Goal: Browse casually

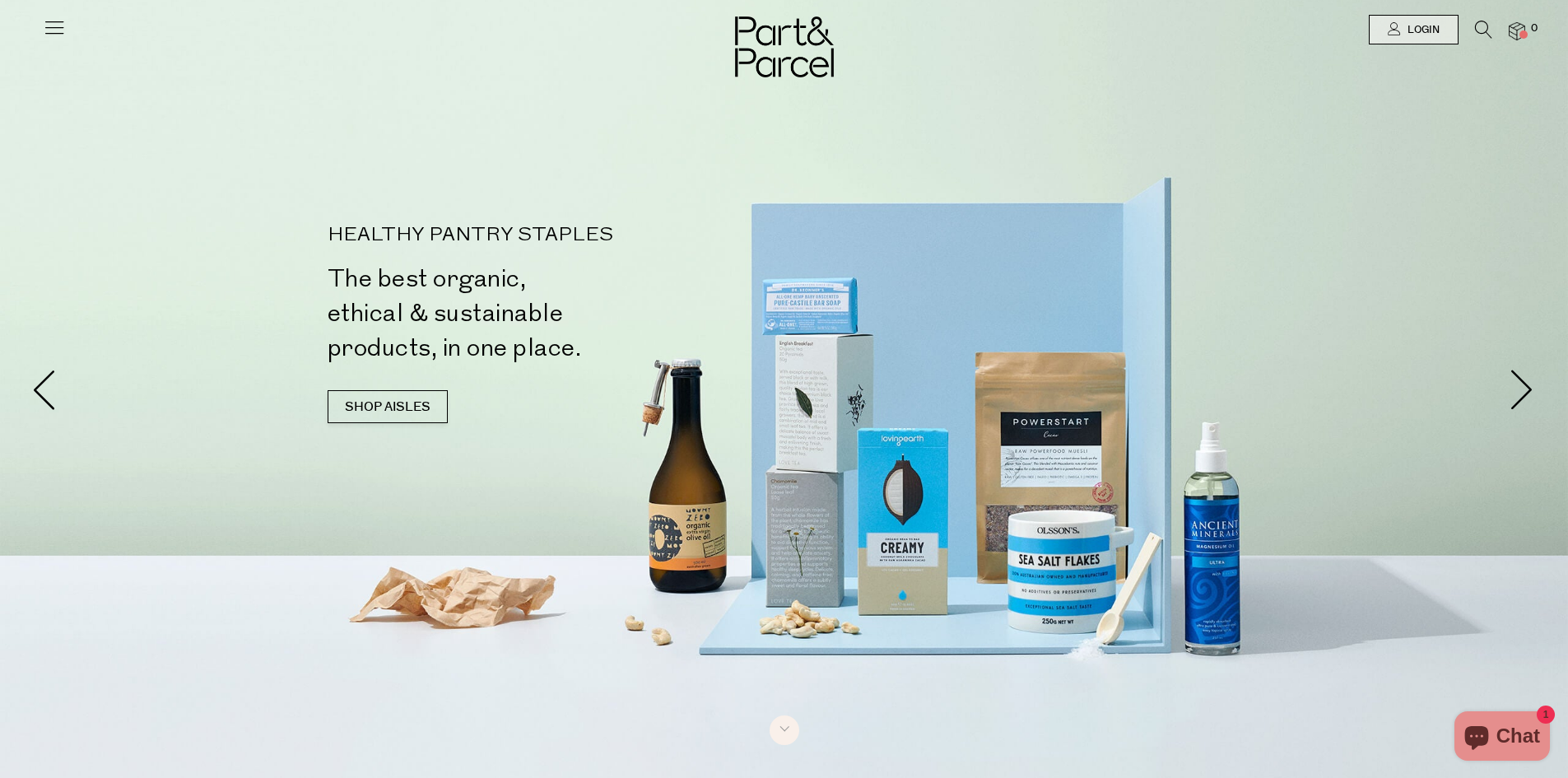
click at [1516, 32] on img at bounding box center [1517, 32] width 16 height 19
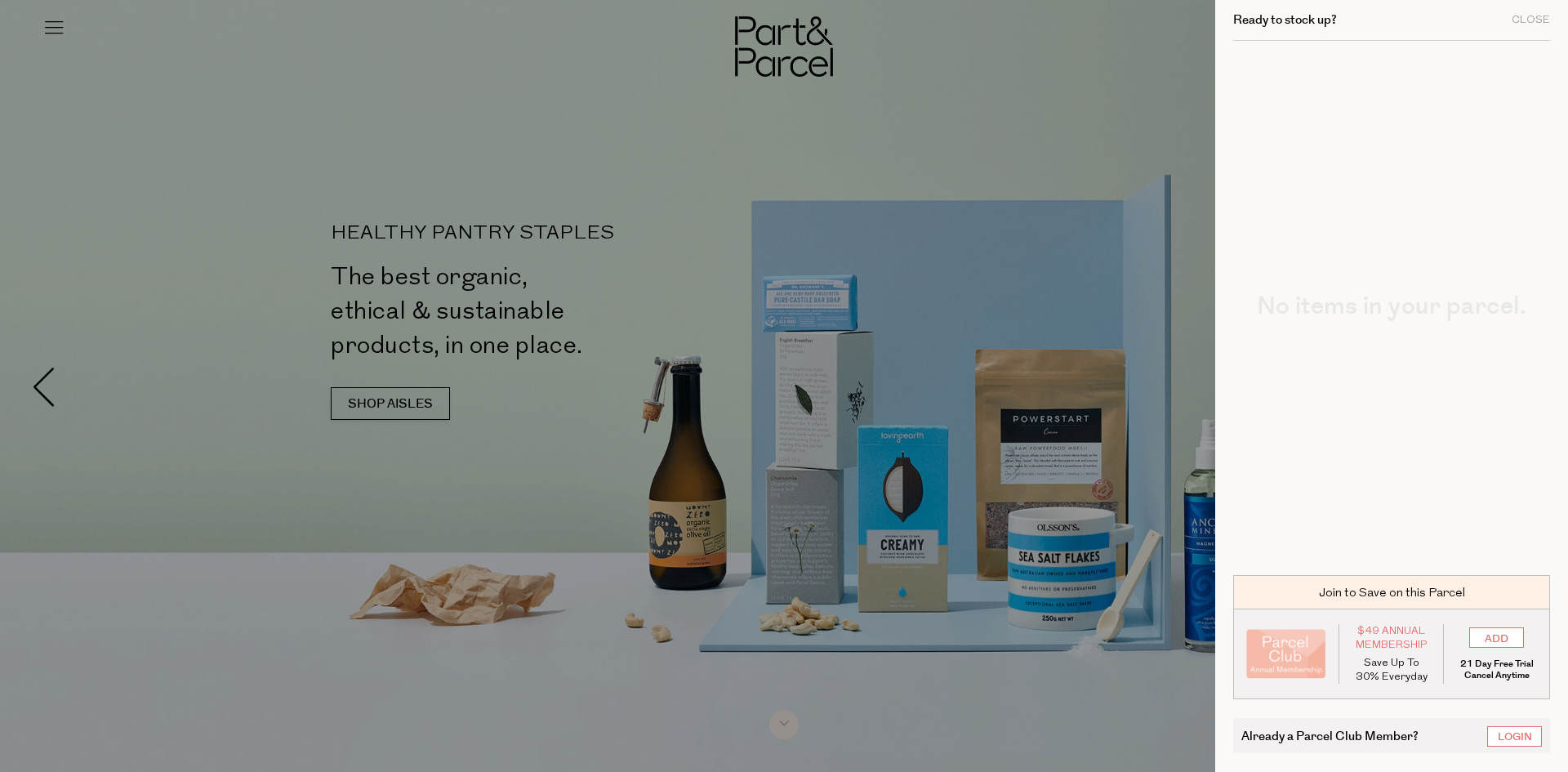
click at [1200, 49] on div at bounding box center [784, 386] width 1568 height 772
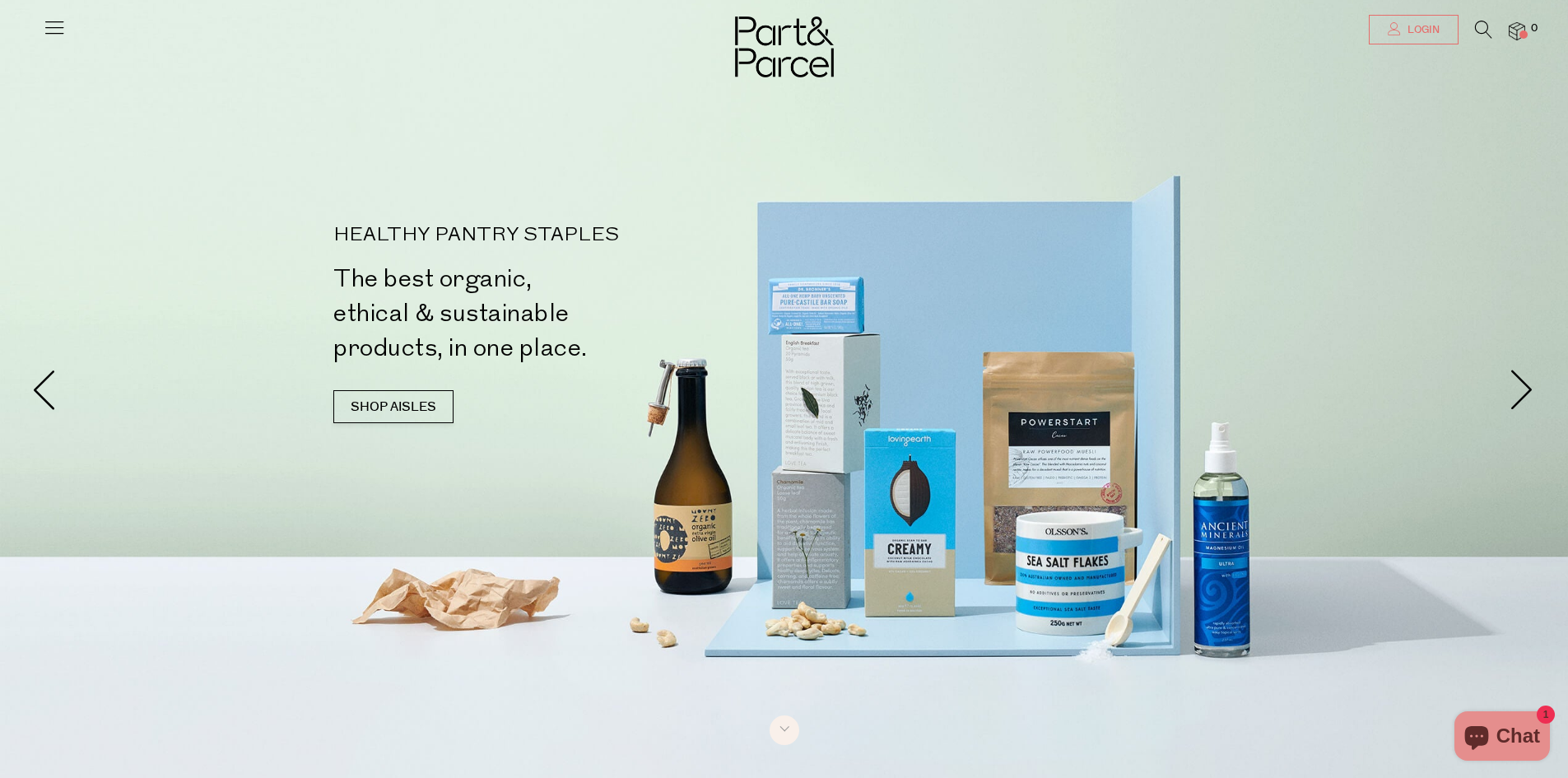
click at [1430, 32] on span "Login" at bounding box center [1421, 31] width 36 height 14
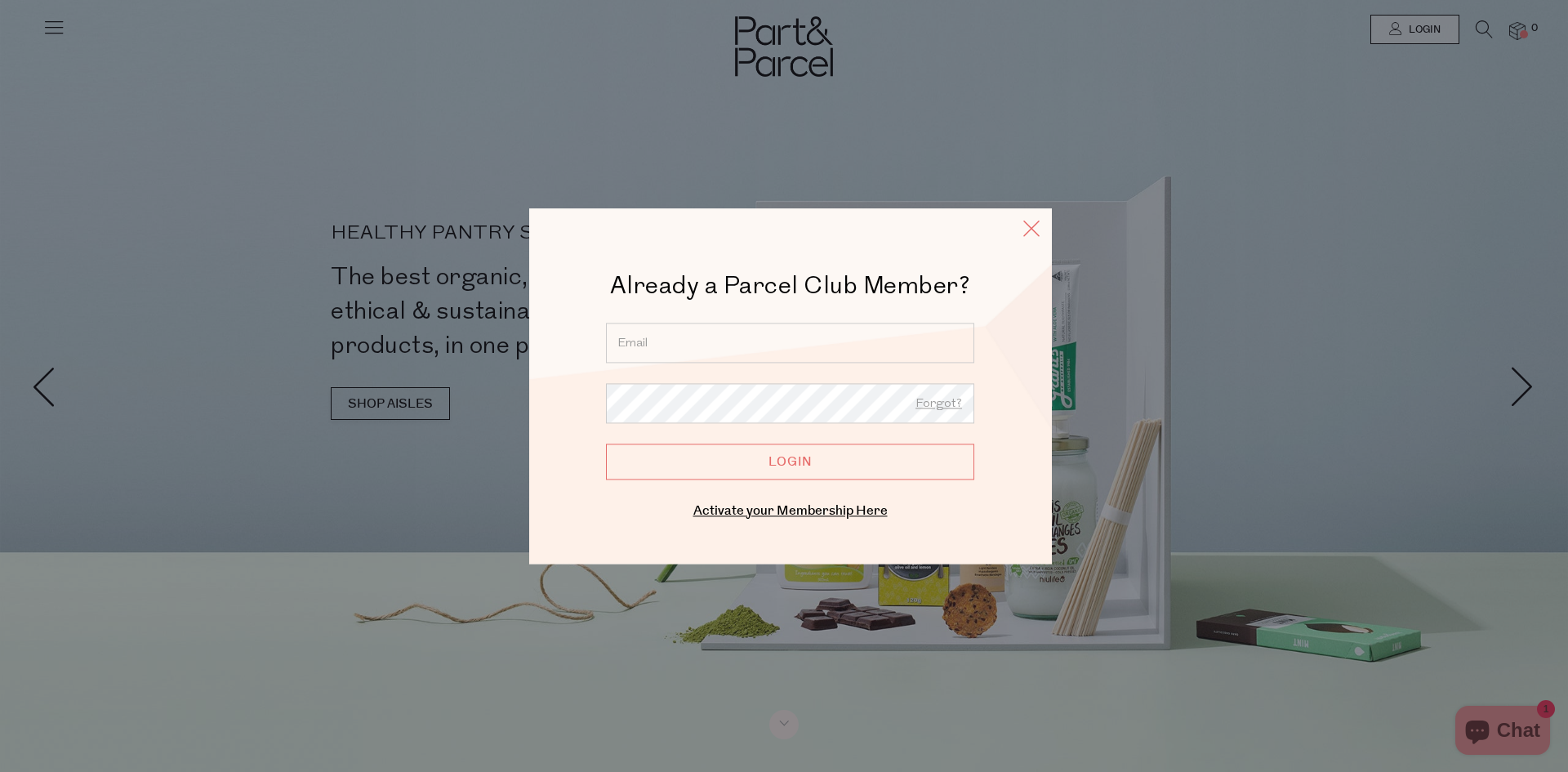
click at [1030, 229] on icon at bounding box center [1031, 228] width 24 height 23
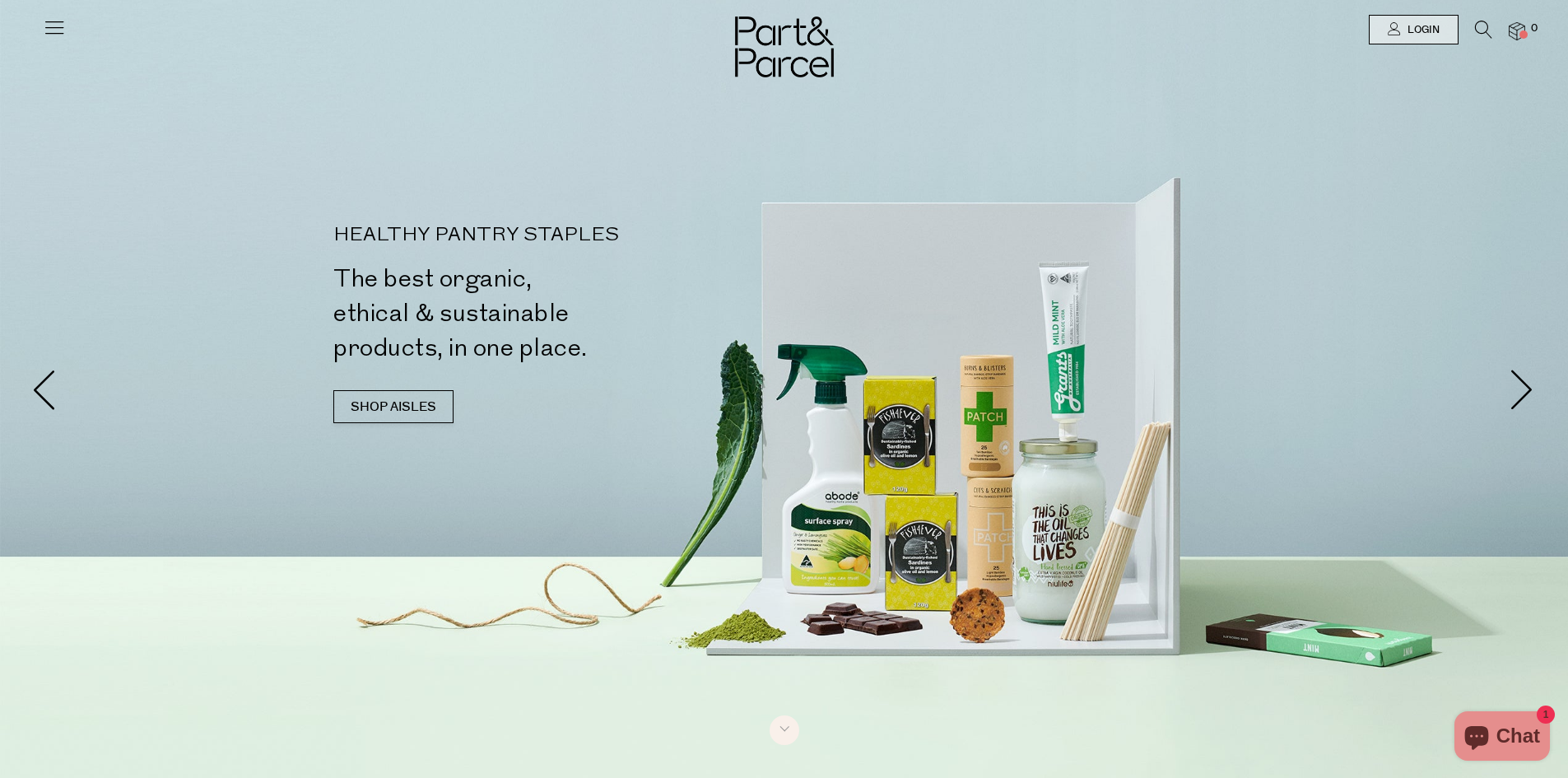
click at [50, 33] on icon at bounding box center [54, 27] width 23 height 23
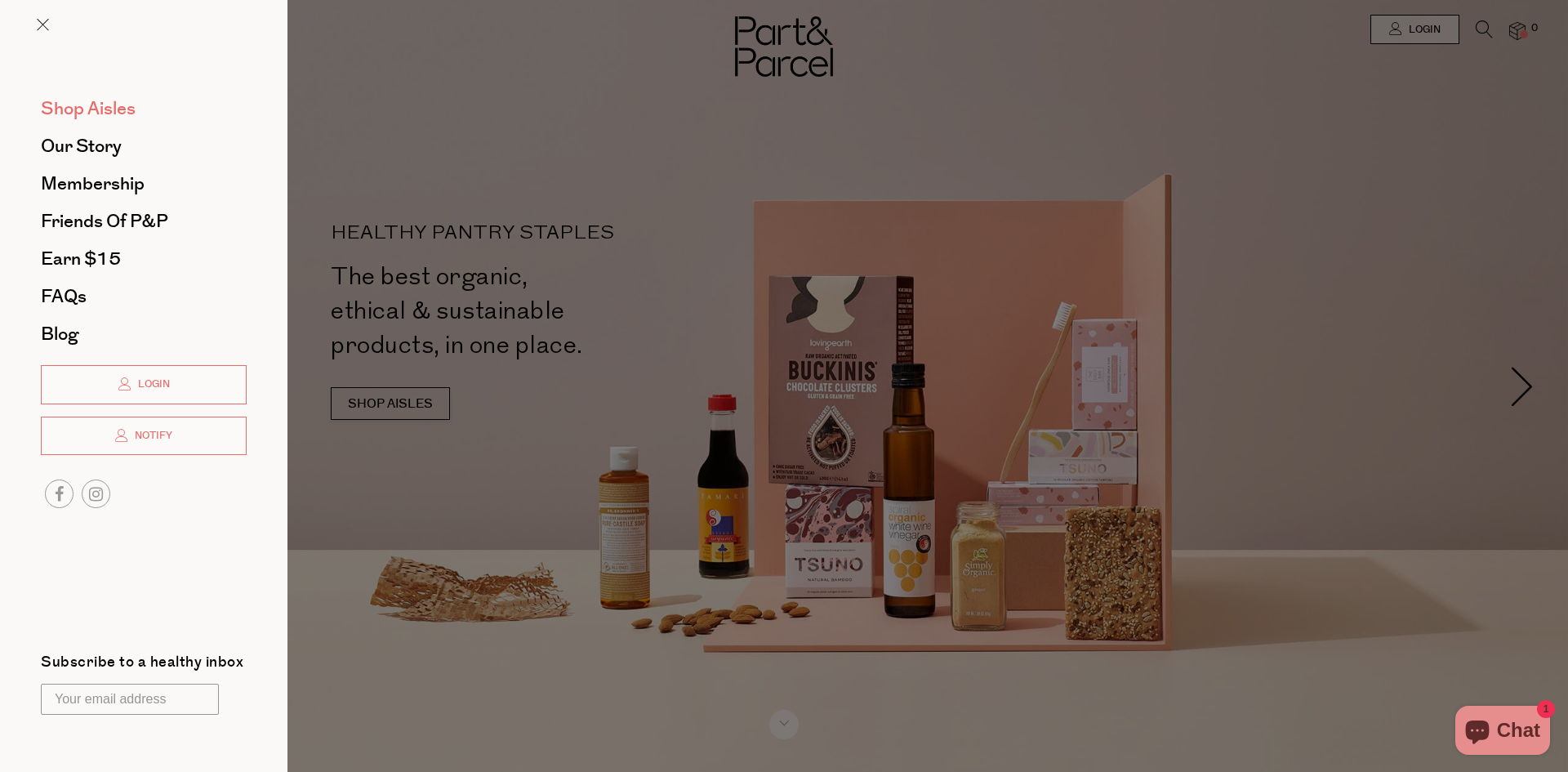
click at [95, 106] on span "Shop Aisles" at bounding box center [89, 108] width 95 height 26
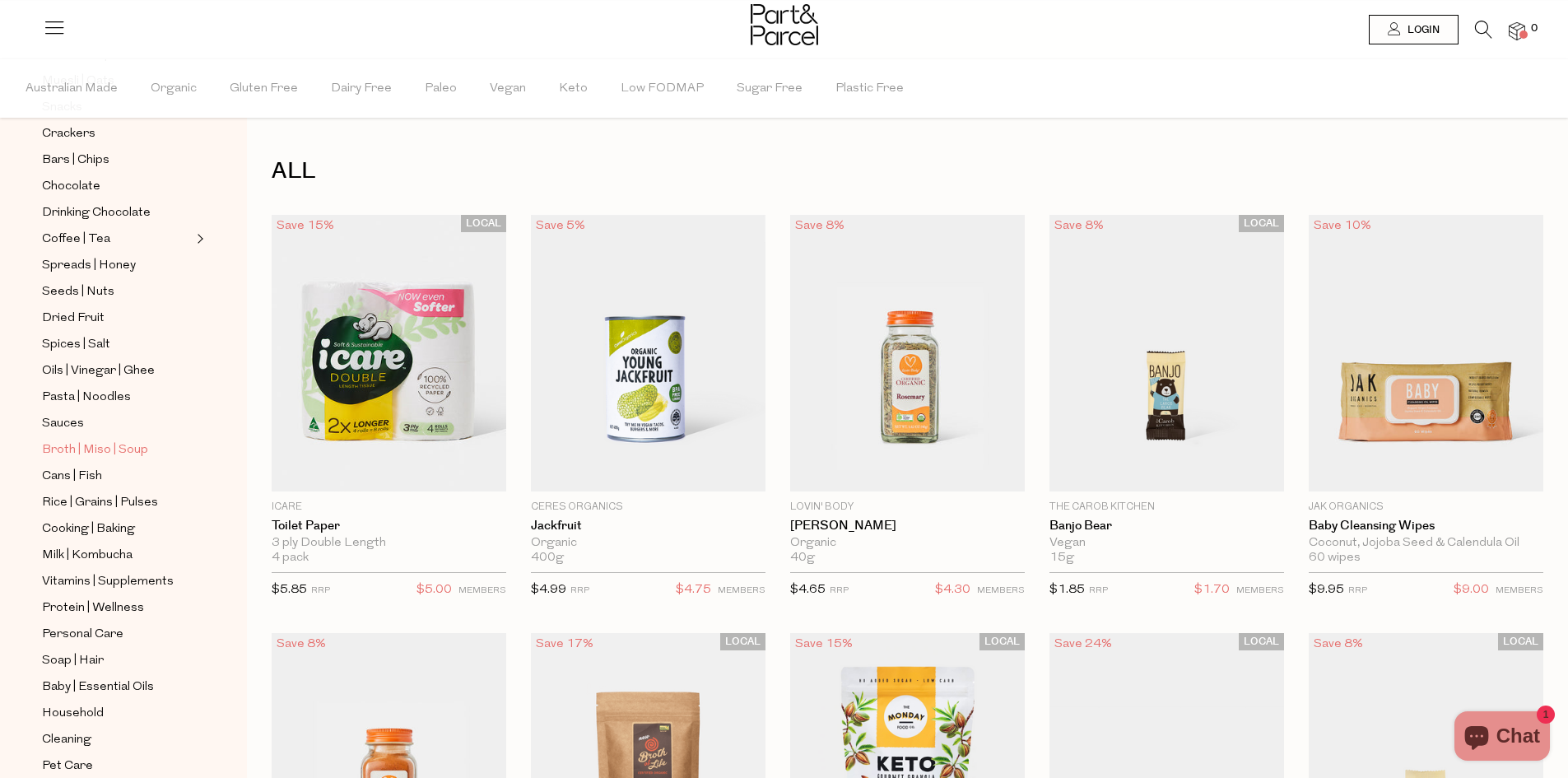
scroll to position [316, 0]
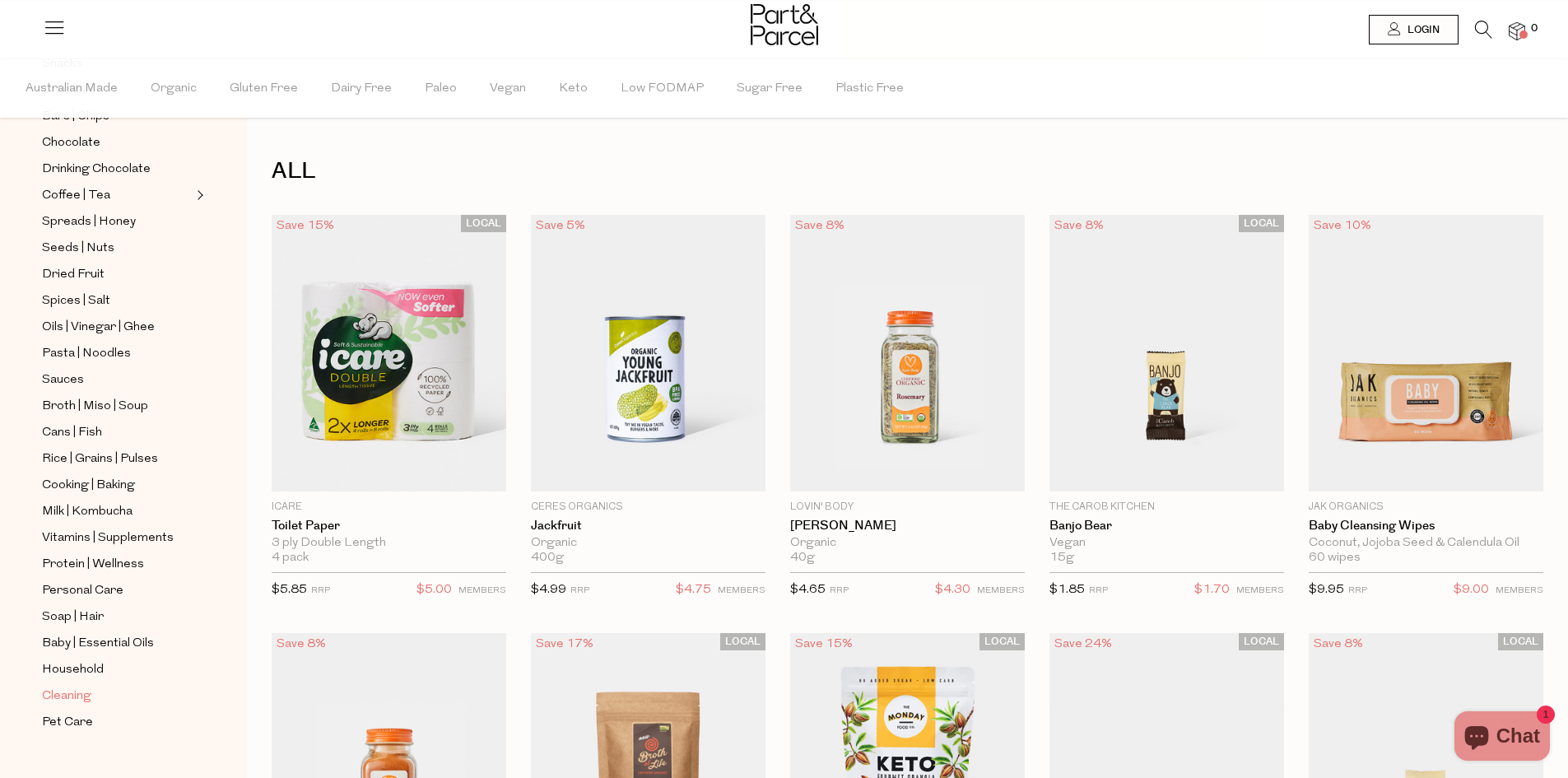
click at [78, 687] on span "Cleaning" at bounding box center [67, 697] width 50 height 20
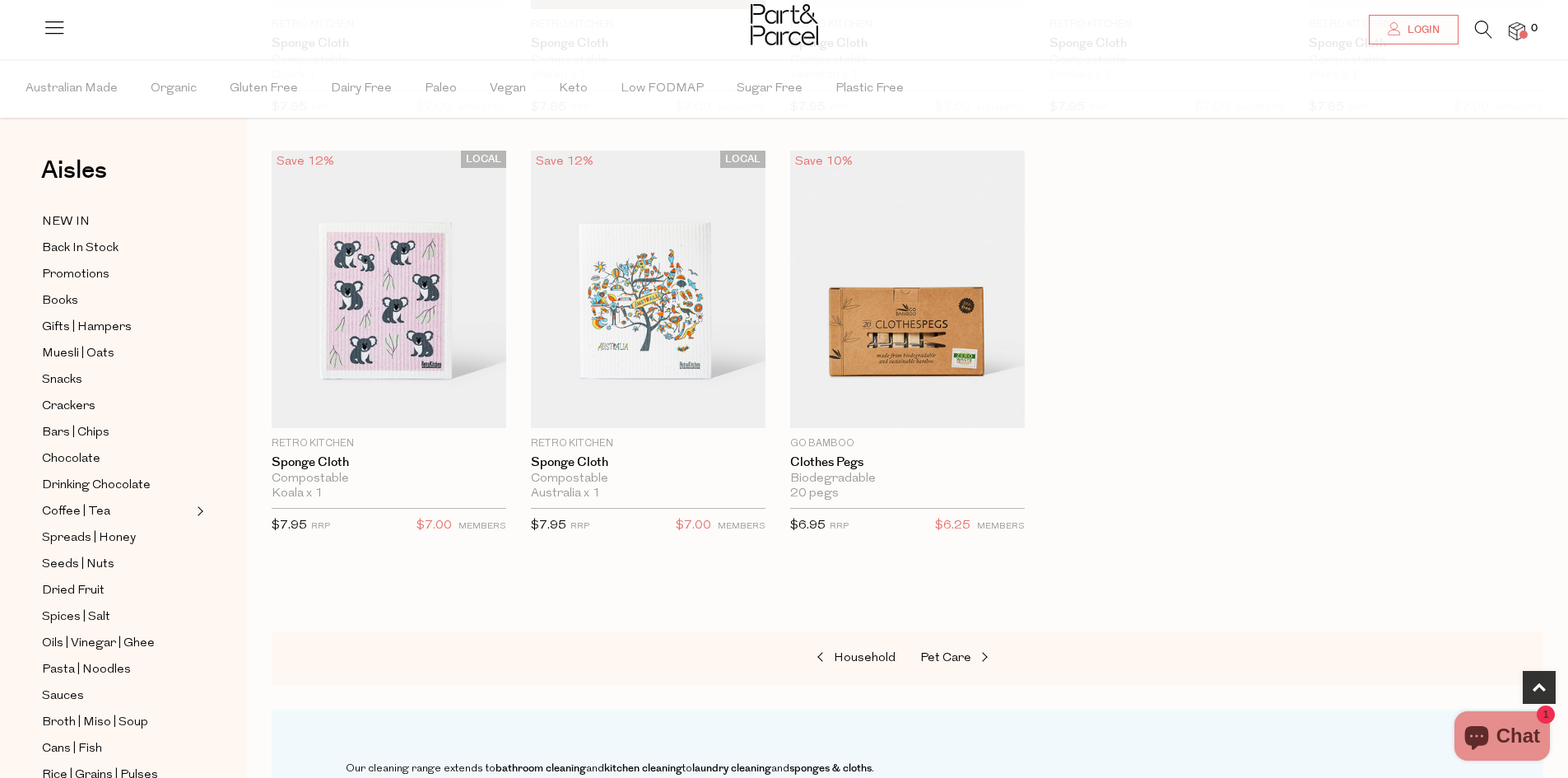
scroll to position [905, 0]
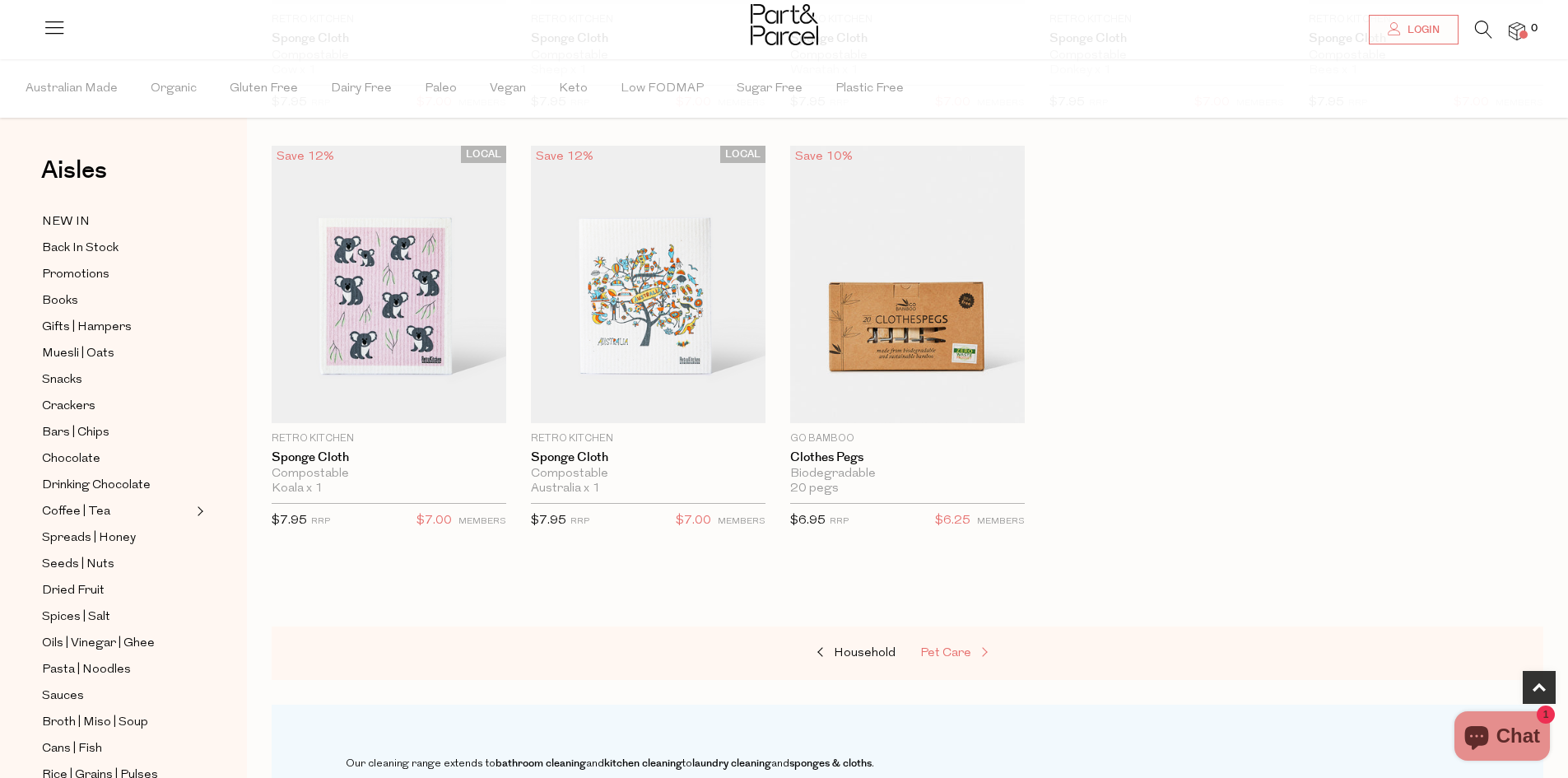
click at [946, 652] on span "Pet Care" at bounding box center [945, 654] width 51 height 13
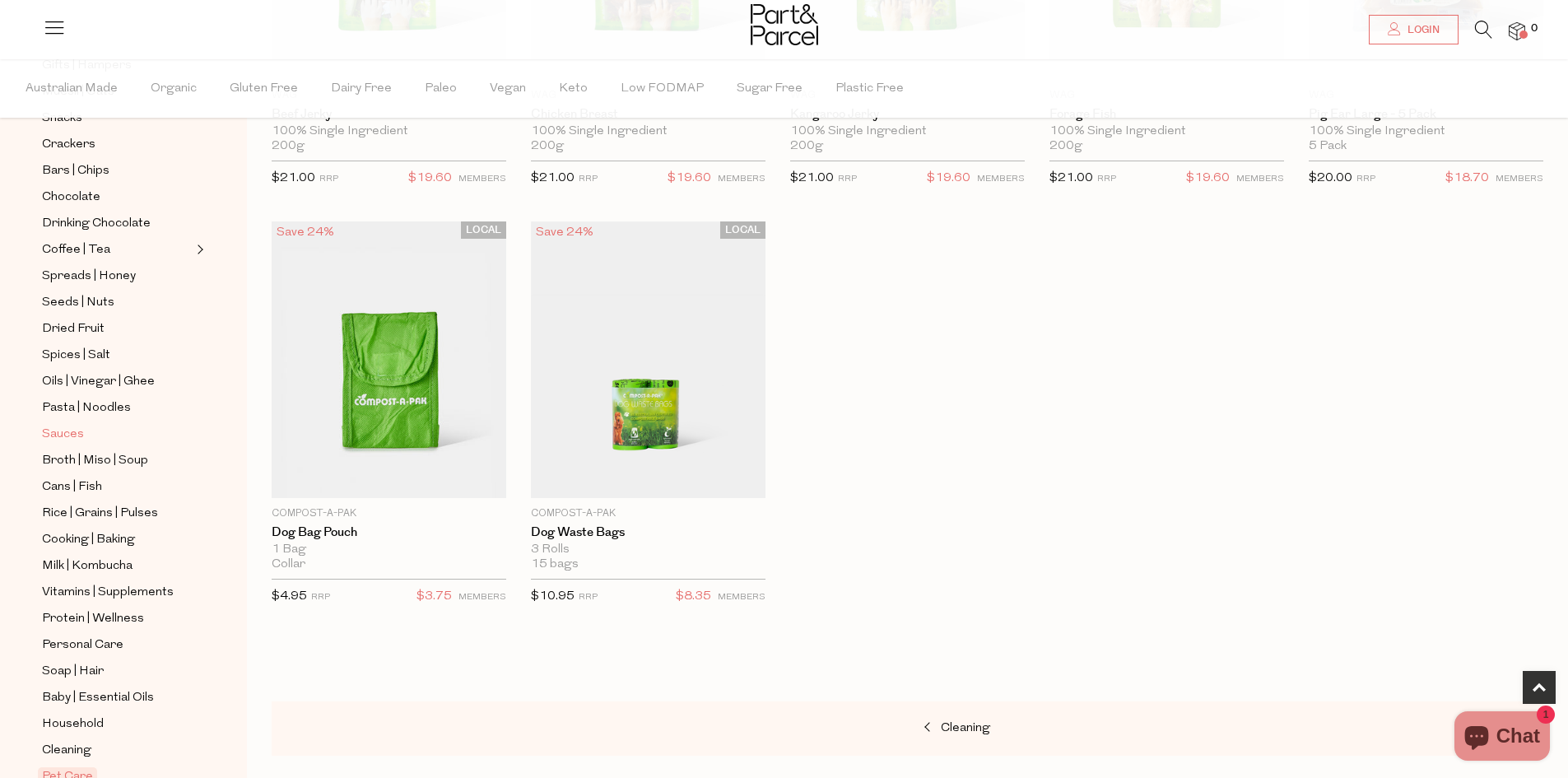
scroll to position [316, 0]
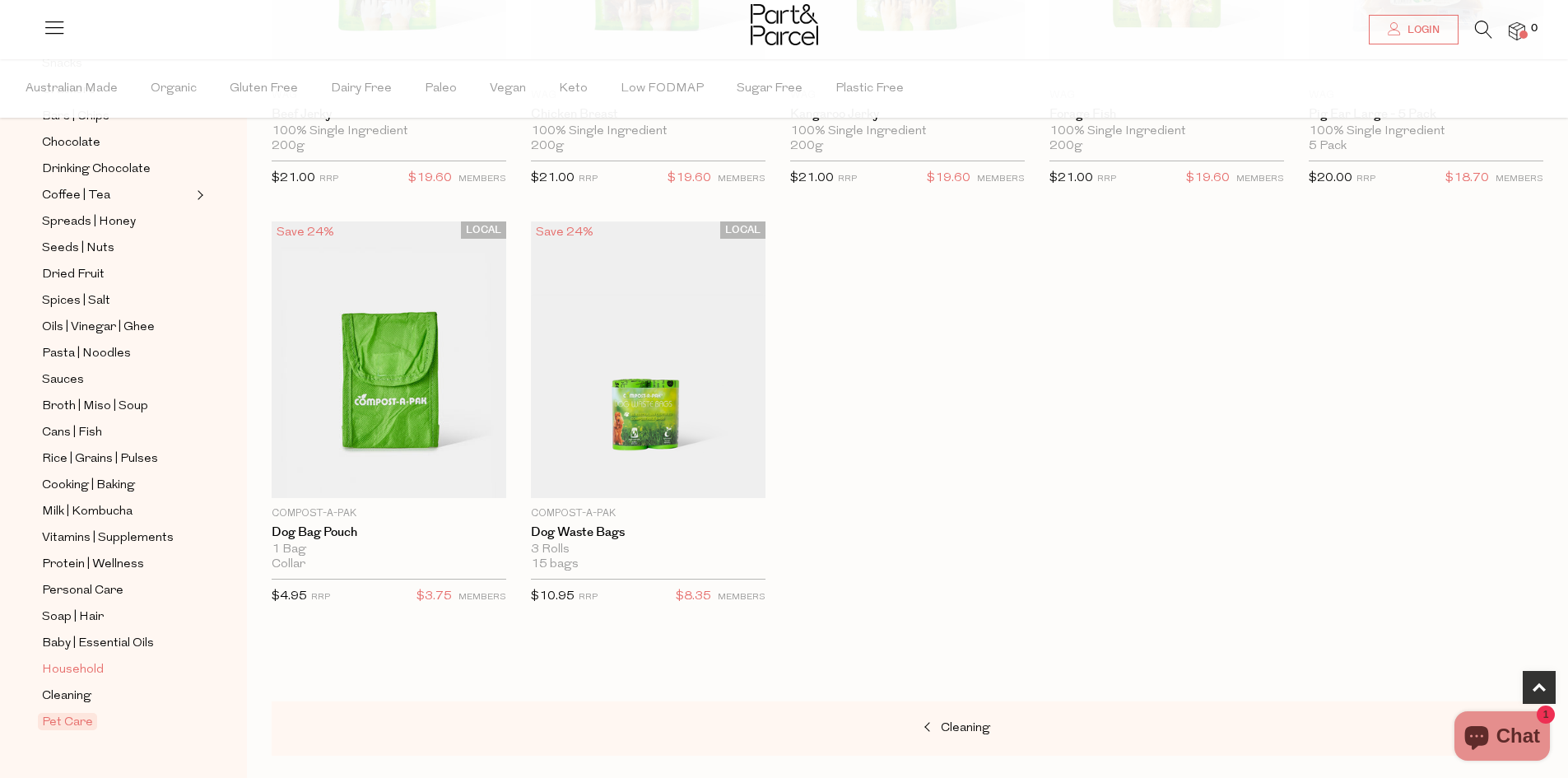
click at [69, 660] on span "Household" at bounding box center [73, 670] width 61 height 20
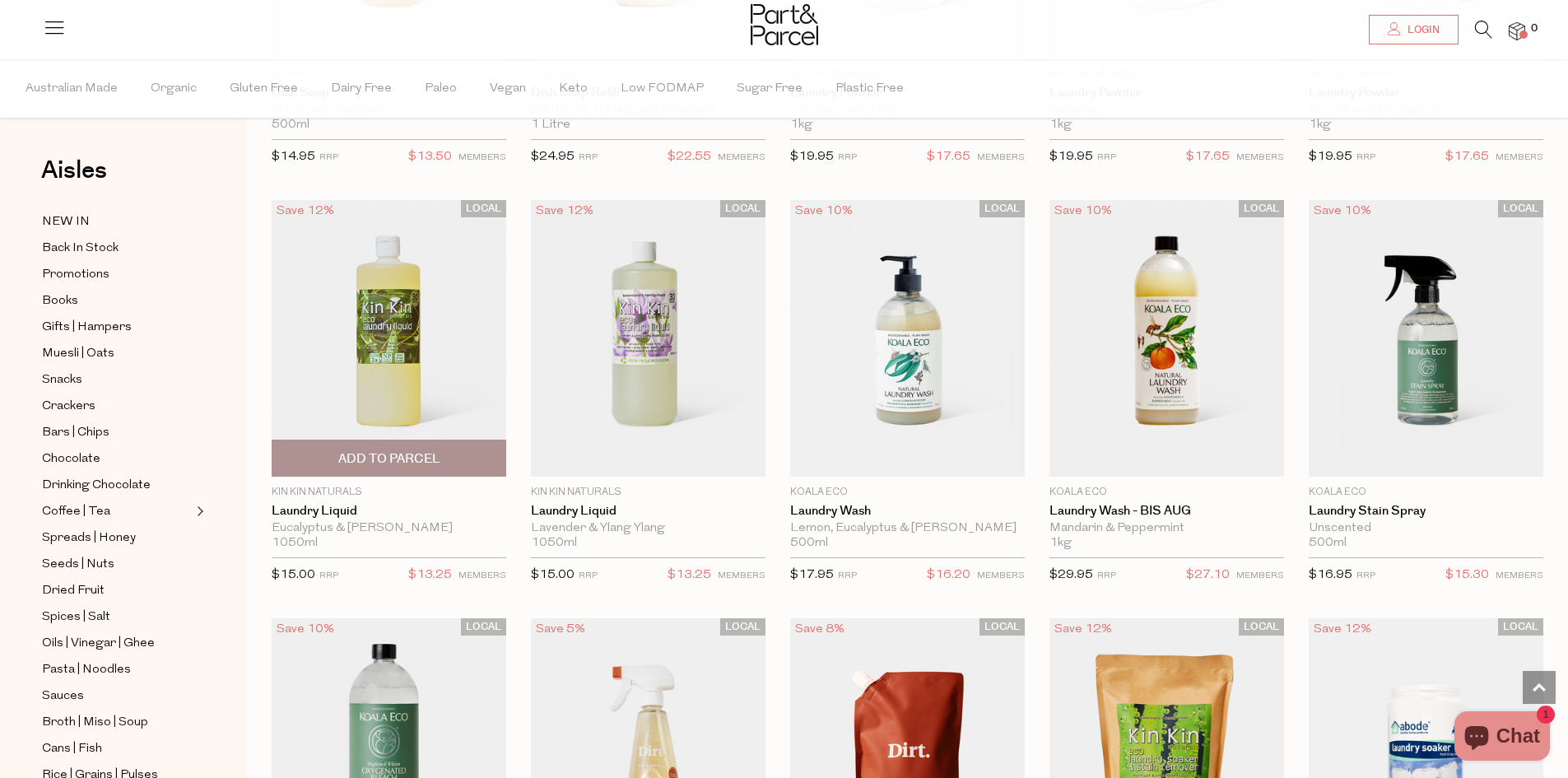
scroll to position [3457, 0]
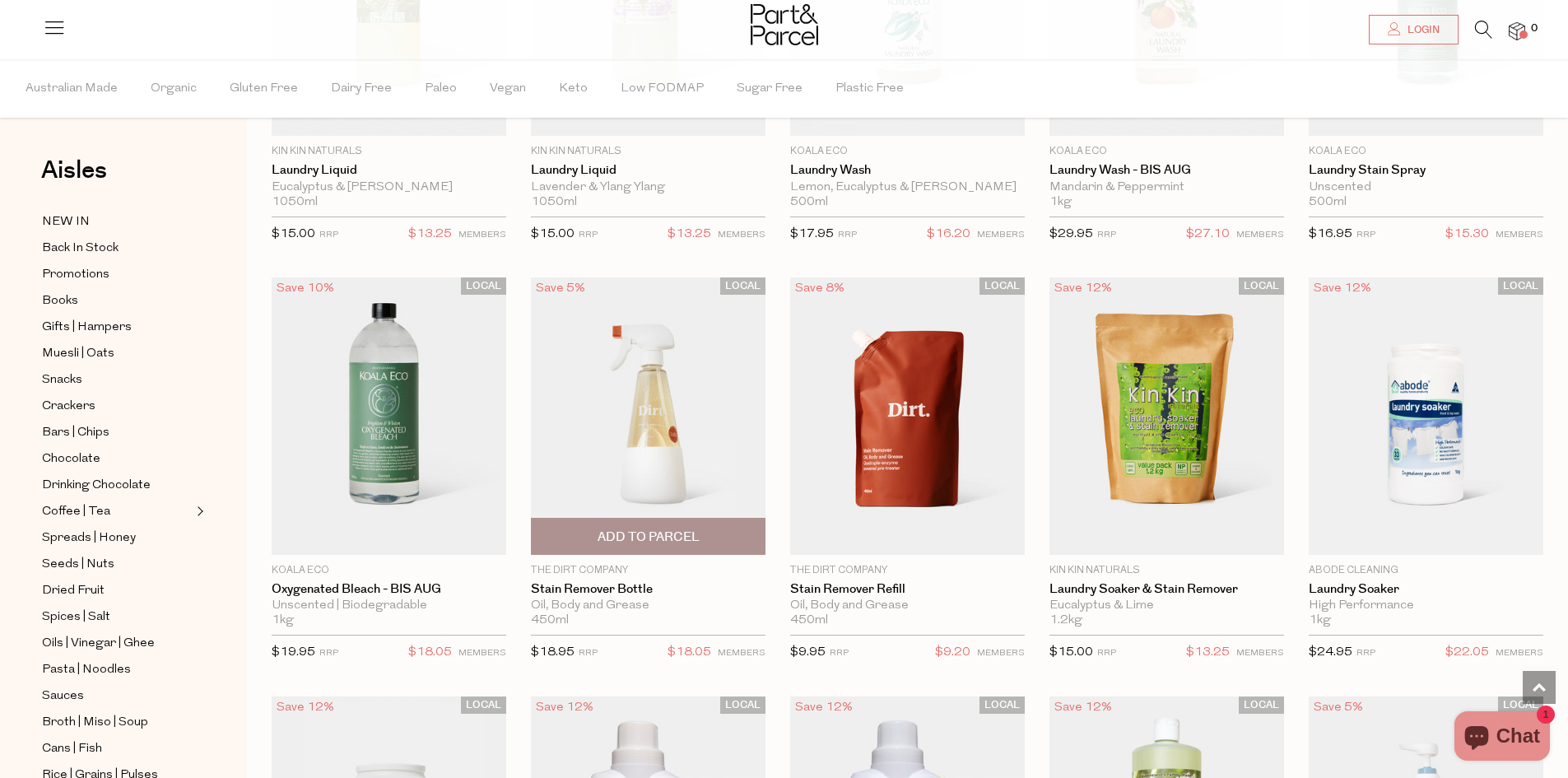
scroll to position [3704, 0]
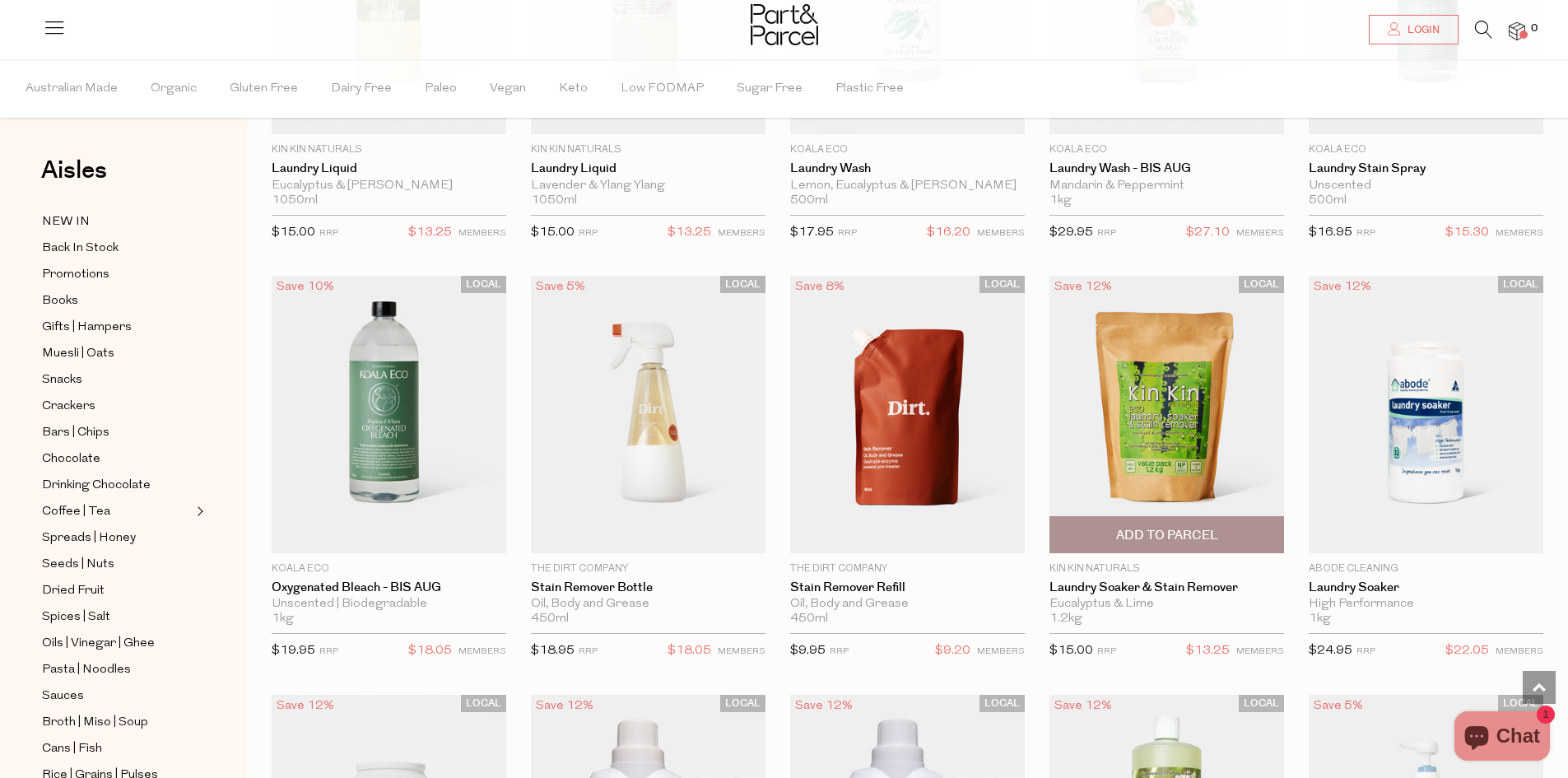
click at [1128, 450] on img at bounding box center [1166, 414] width 234 height 277
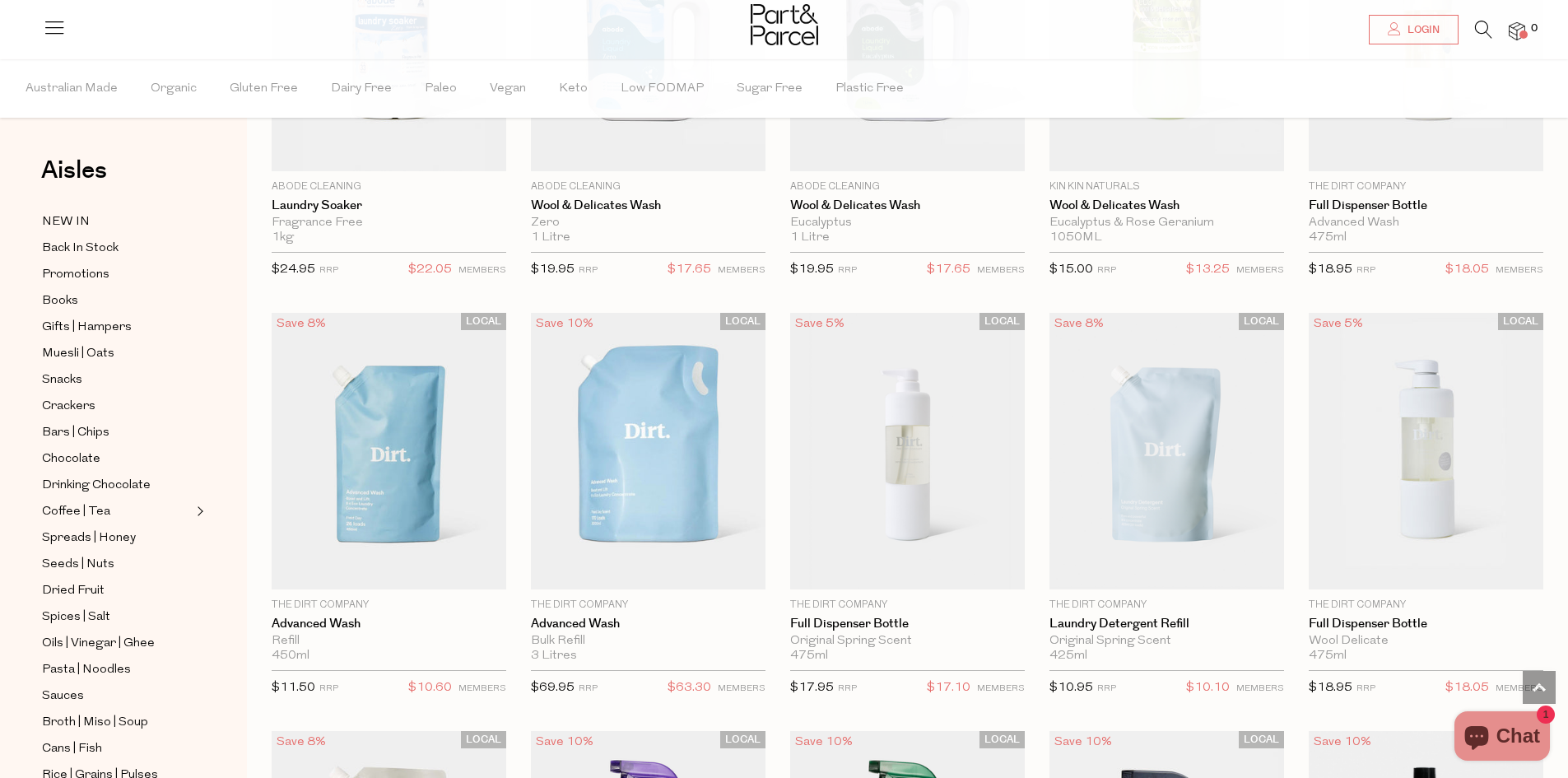
scroll to position [318, 0]
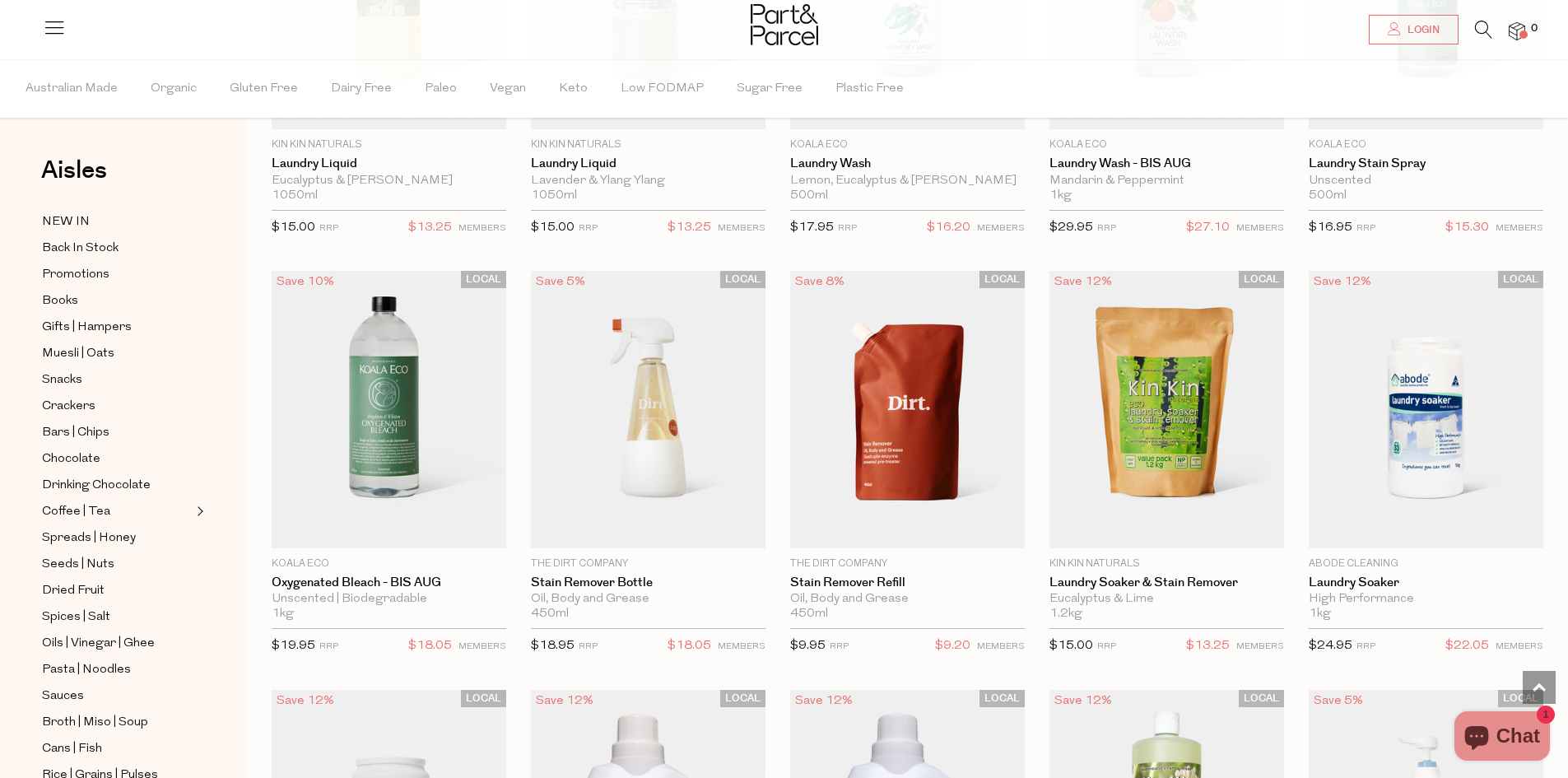
scroll to position [3731, 0]
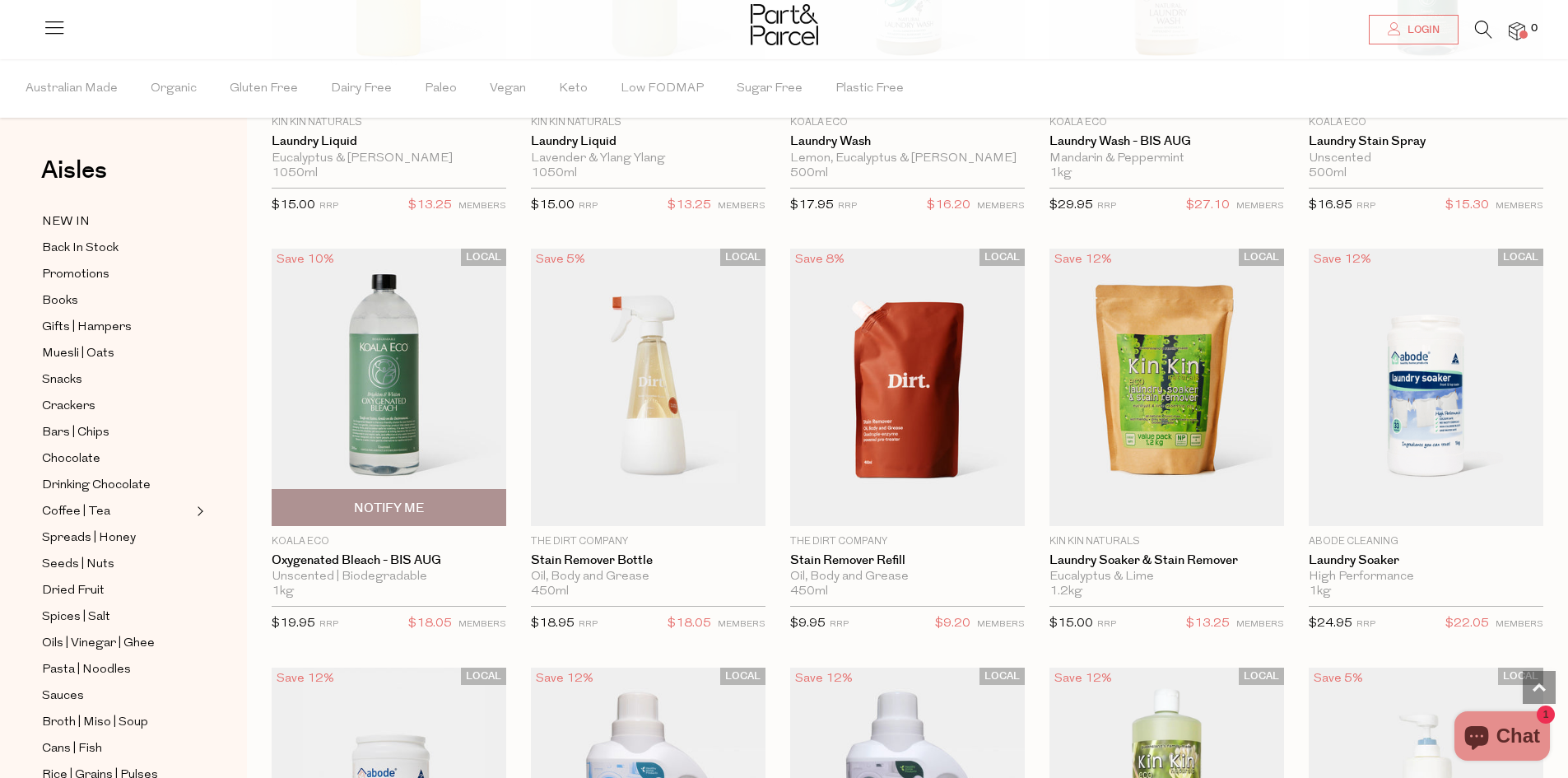
click at [387, 401] on img at bounding box center [388, 387] width 234 height 277
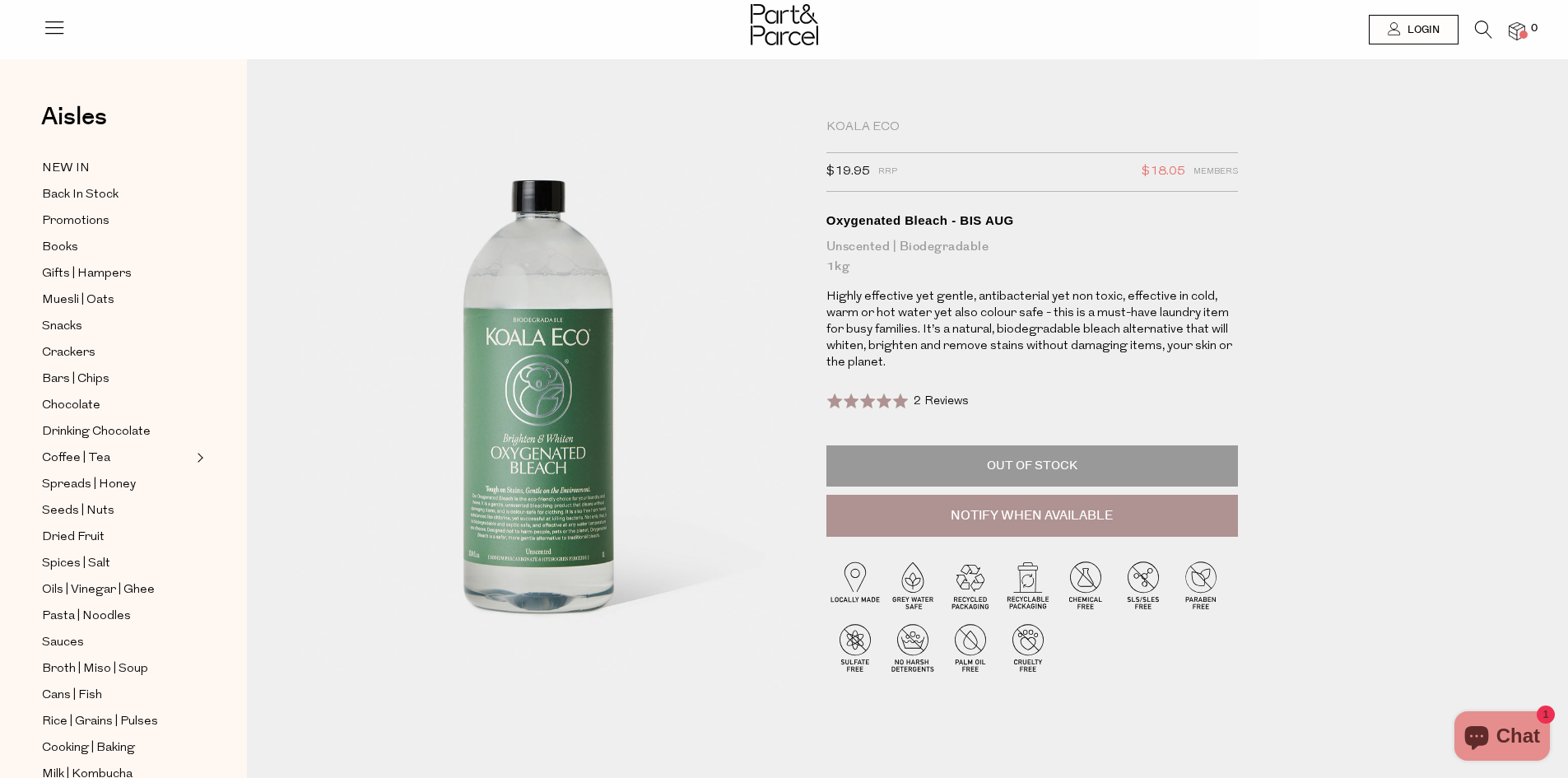
click at [913, 208] on div at bounding box center [1032, 208] width 412 height 0
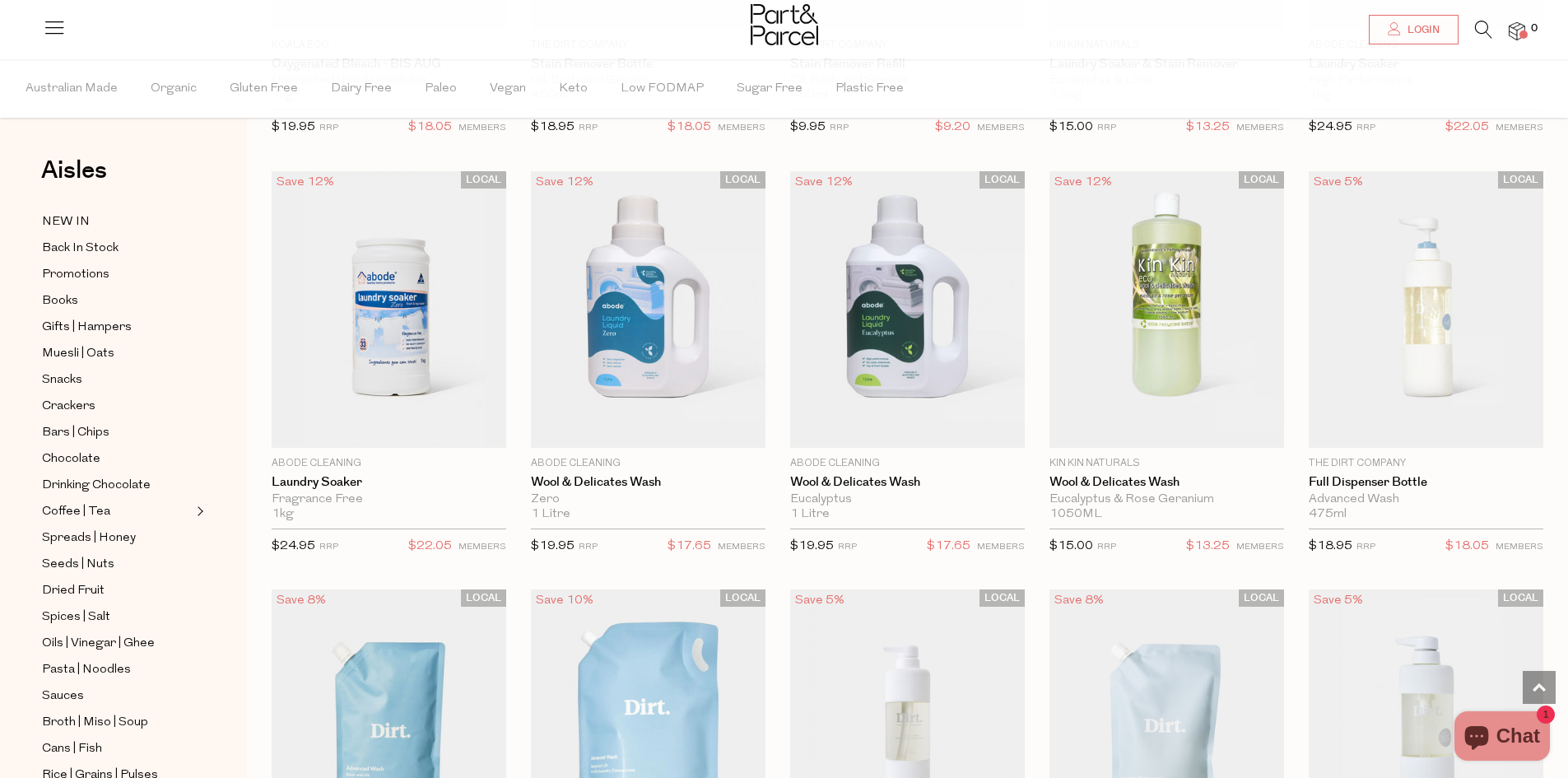
scroll to position [4090, 0]
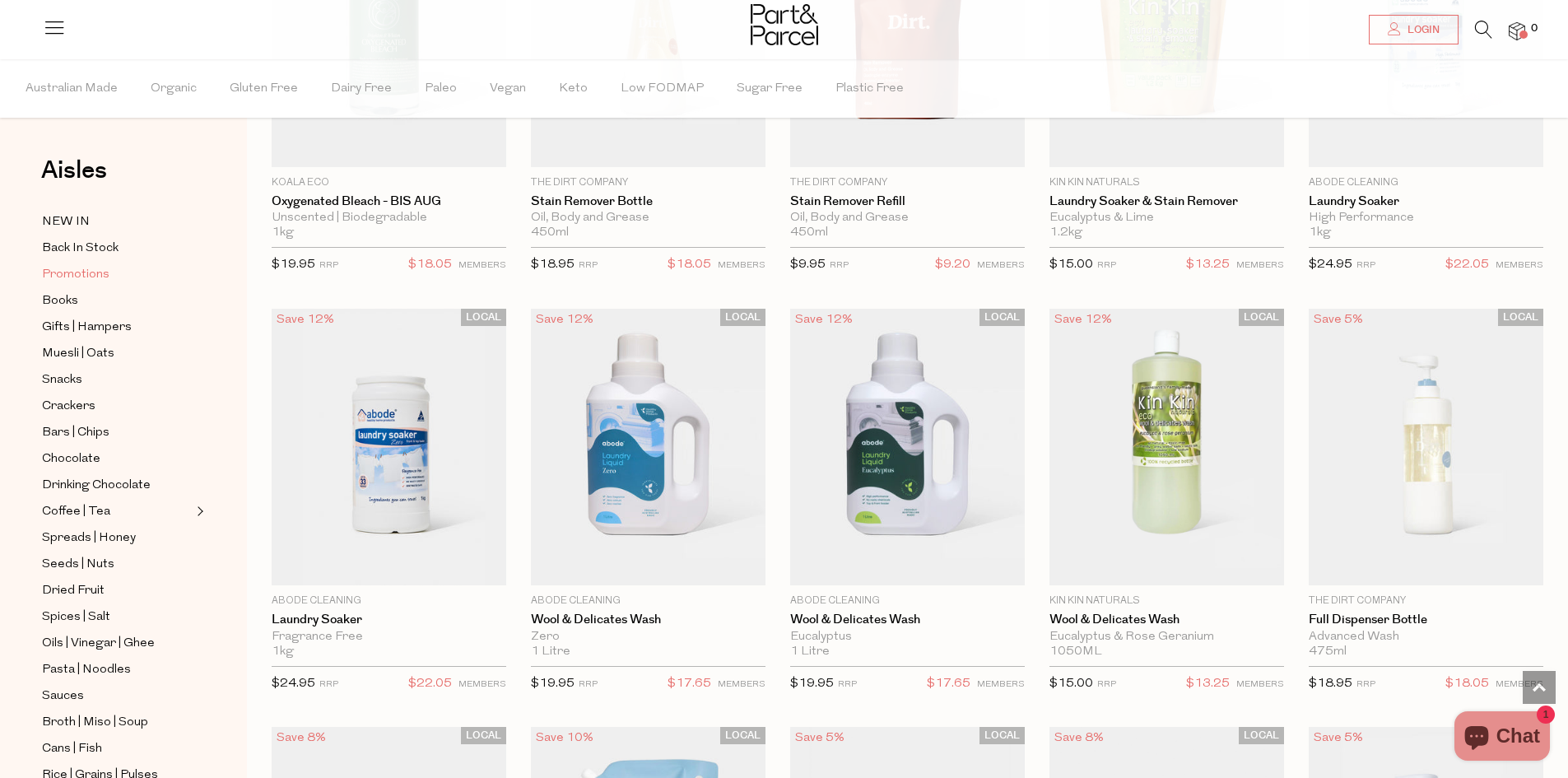
click at [74, 270] on span "Promotions" at bounding box center [76, 275] width 68 height 20
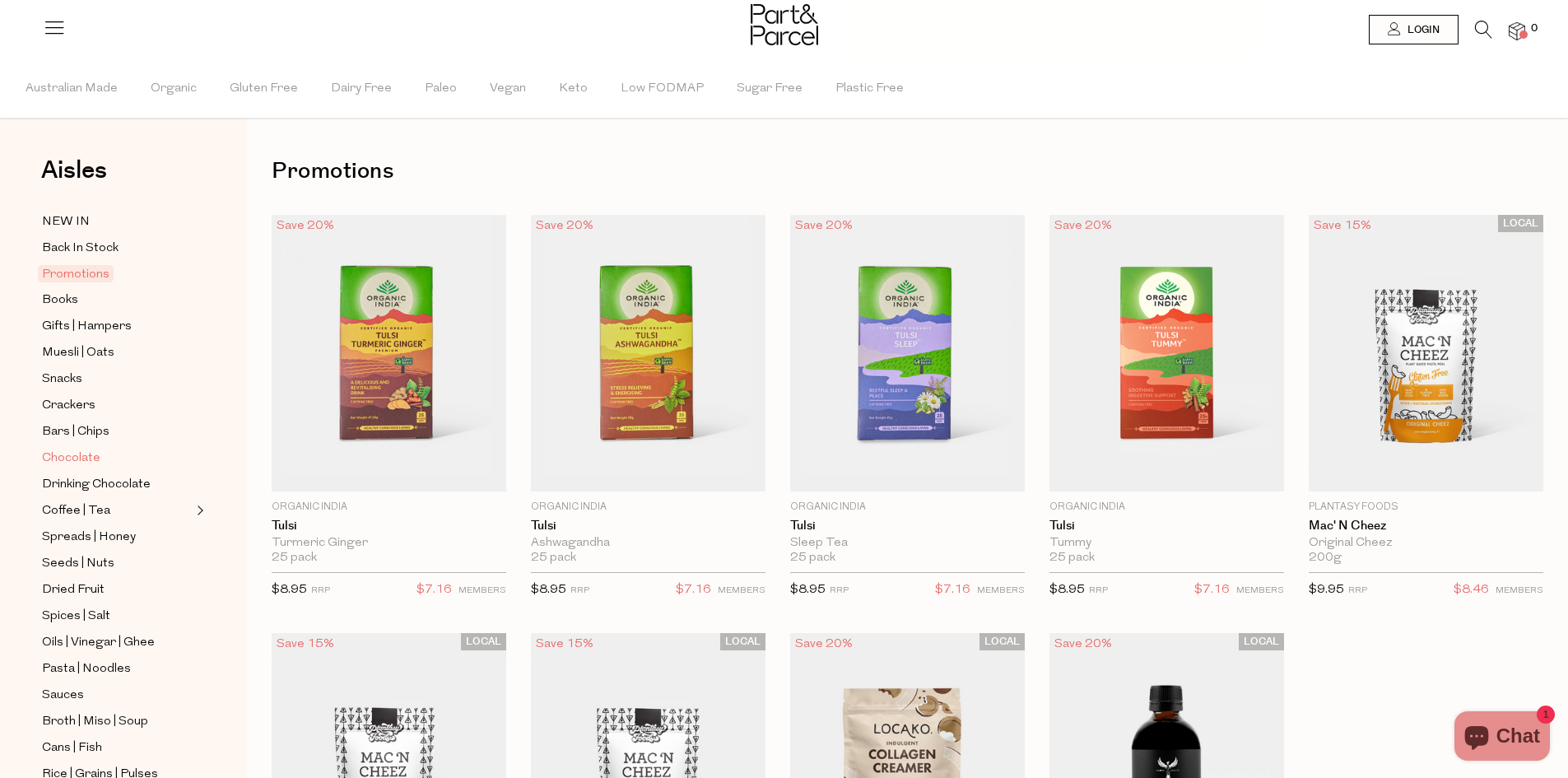
click at [84, 453] on span "Chocolate" at bounding box center [71, 459] width 59 height 20
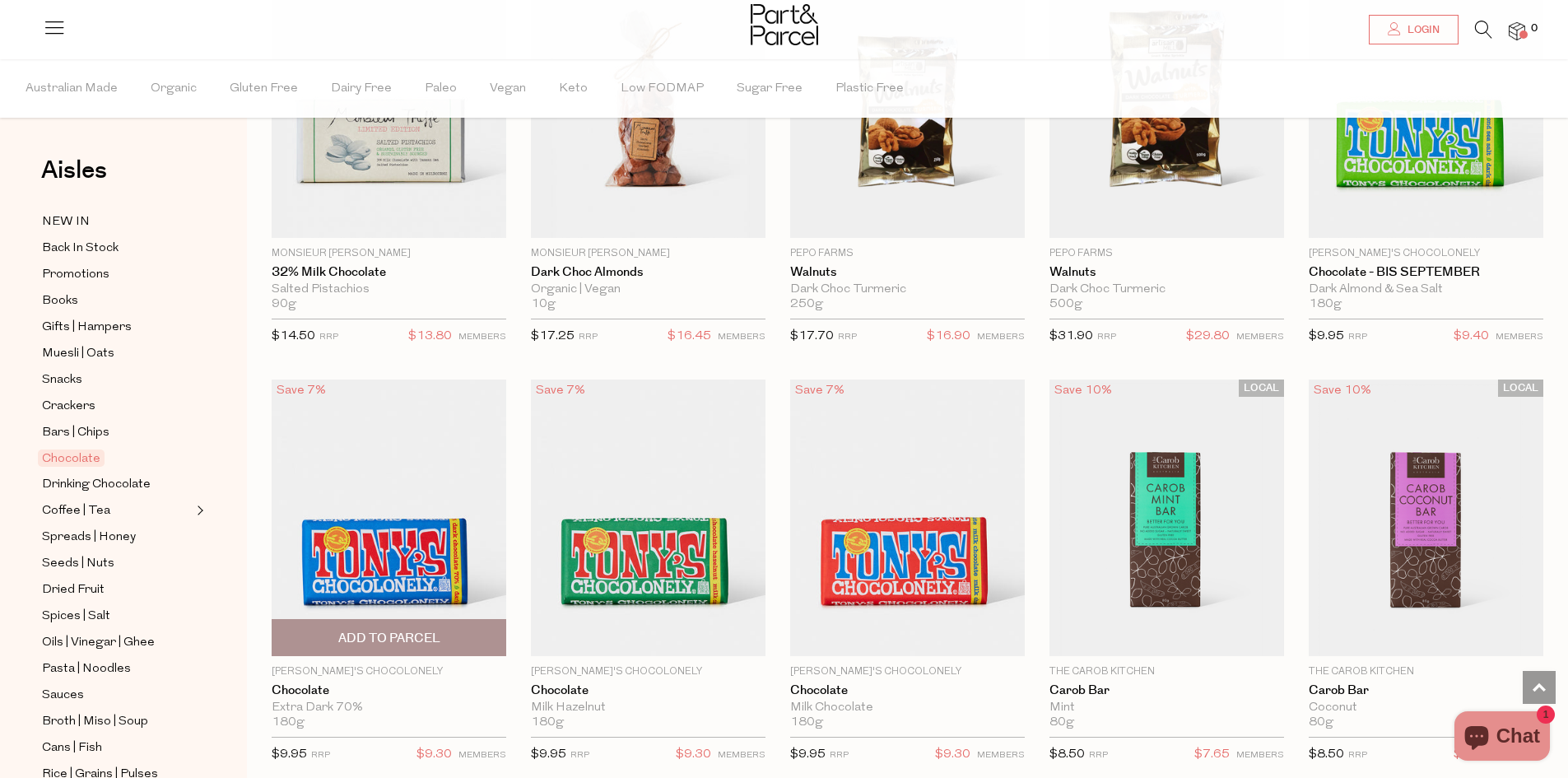
scroll to position [3210, 0]
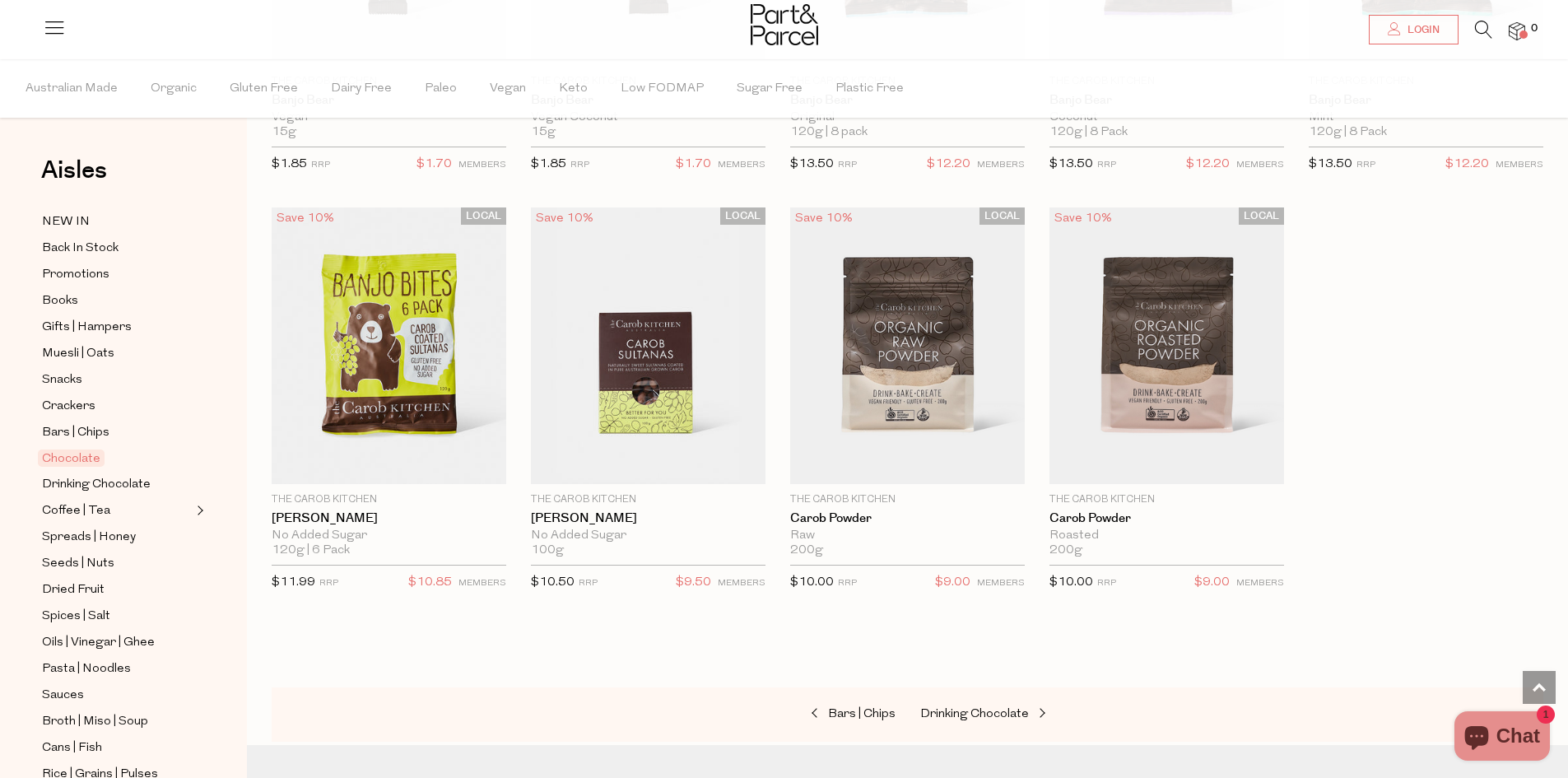
scroll to position [4774, 0]
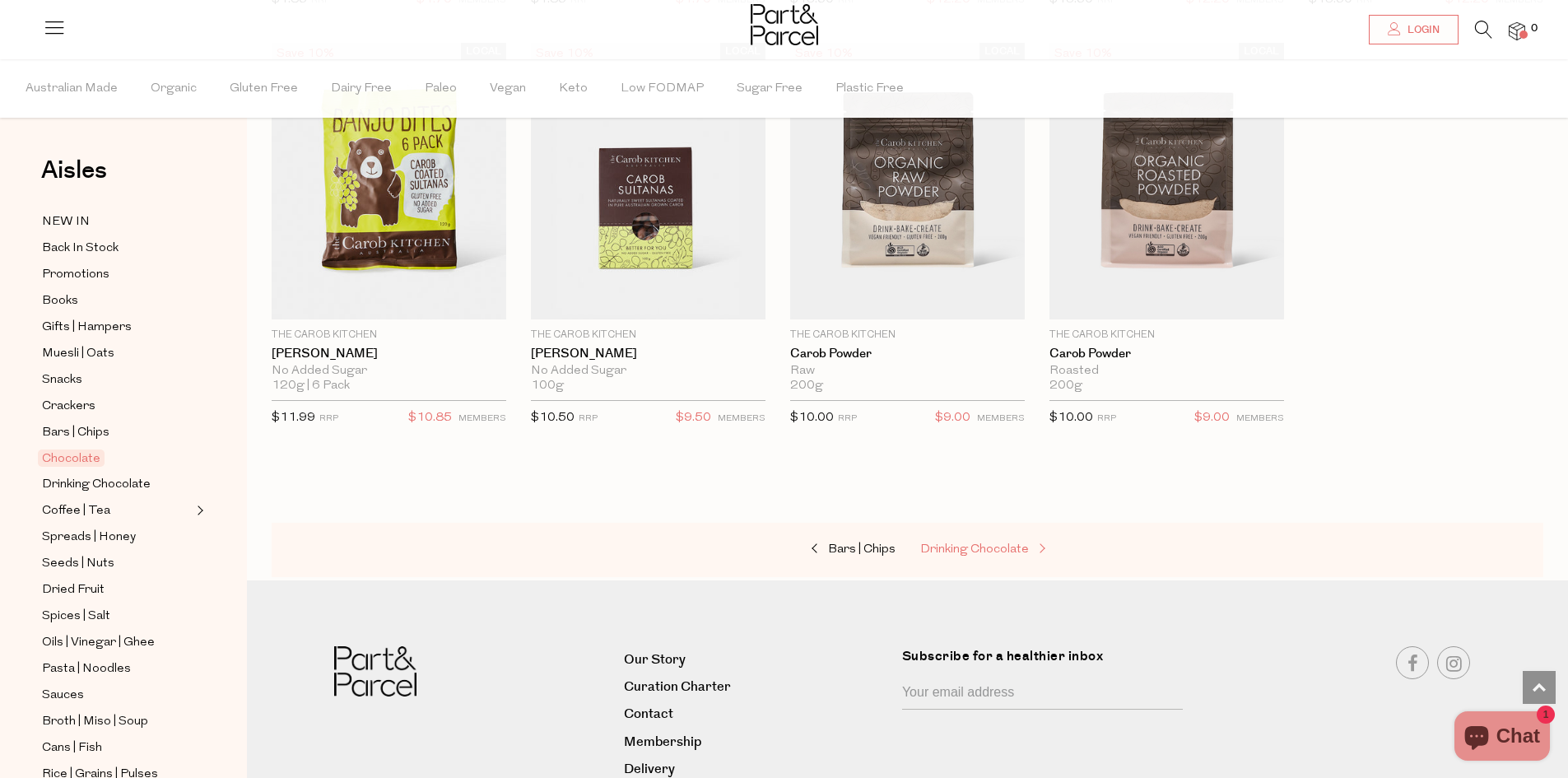
click at [974, 544] on span "Drinking Chocolate" at bounding box center [974, 550] width 109 height 13
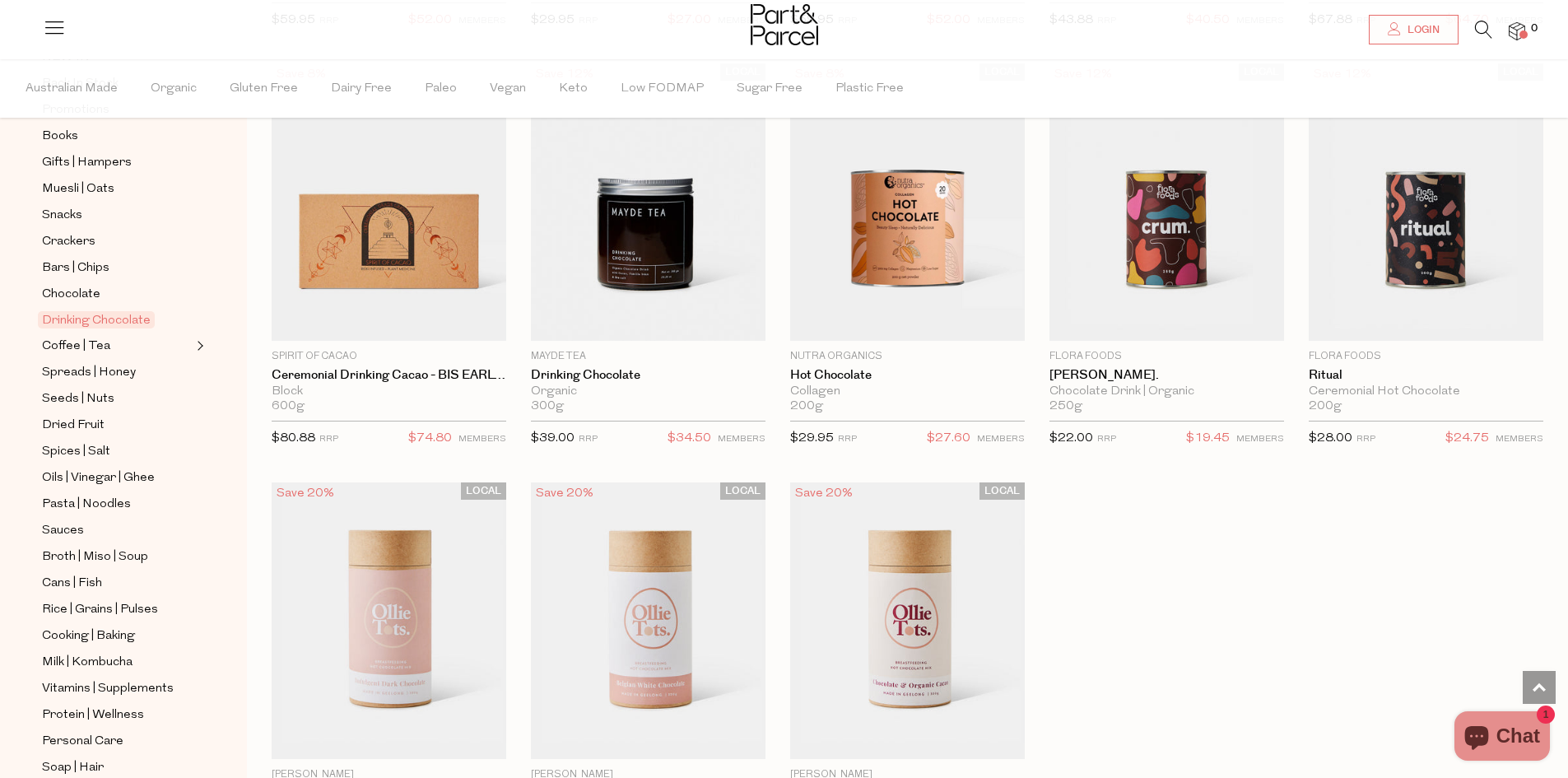
scroll to position [247, 0]
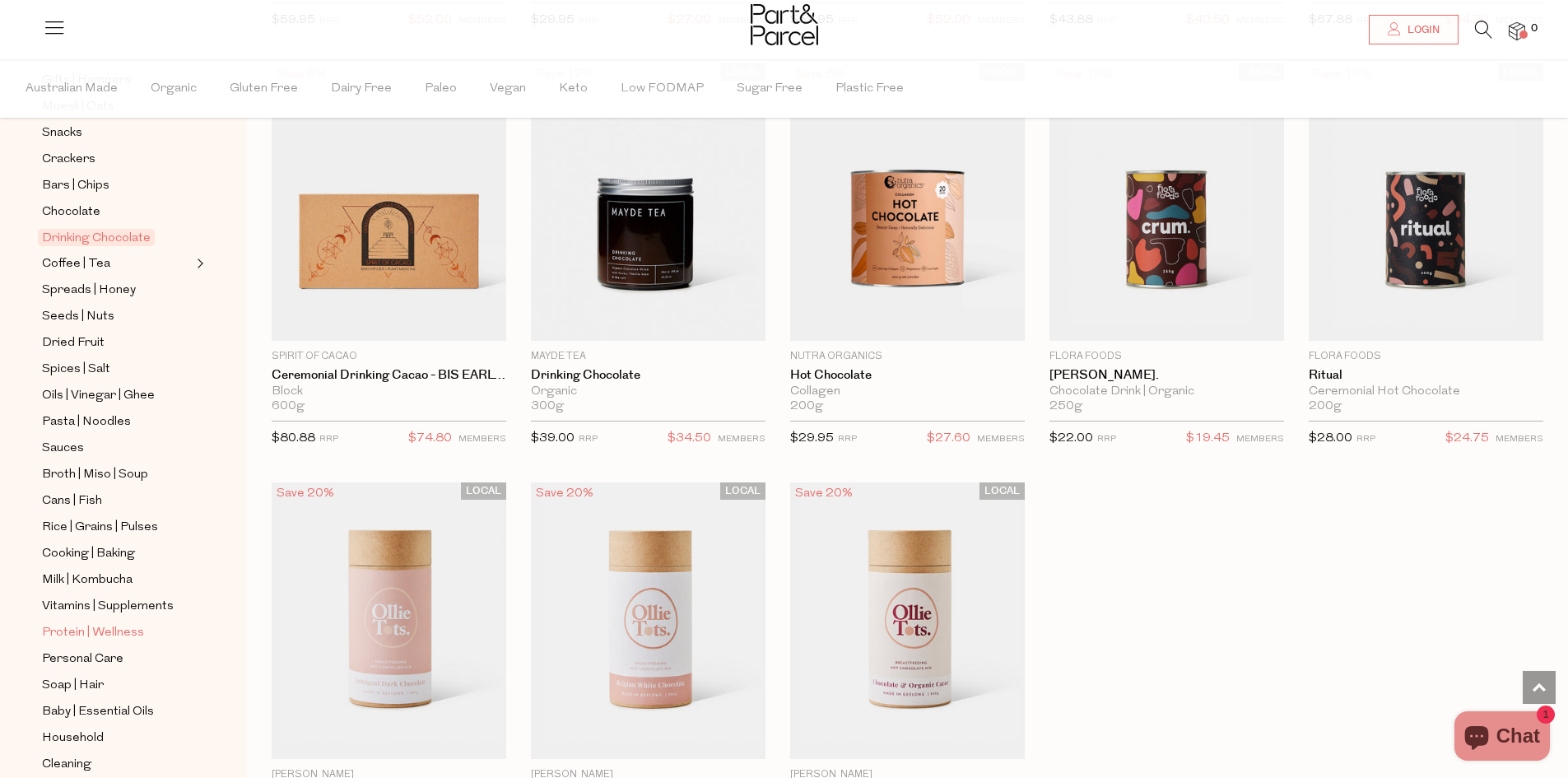
click at [123, 623] on span "Protein | Wellness" at bounding box center [93, 633] width 102 height 20
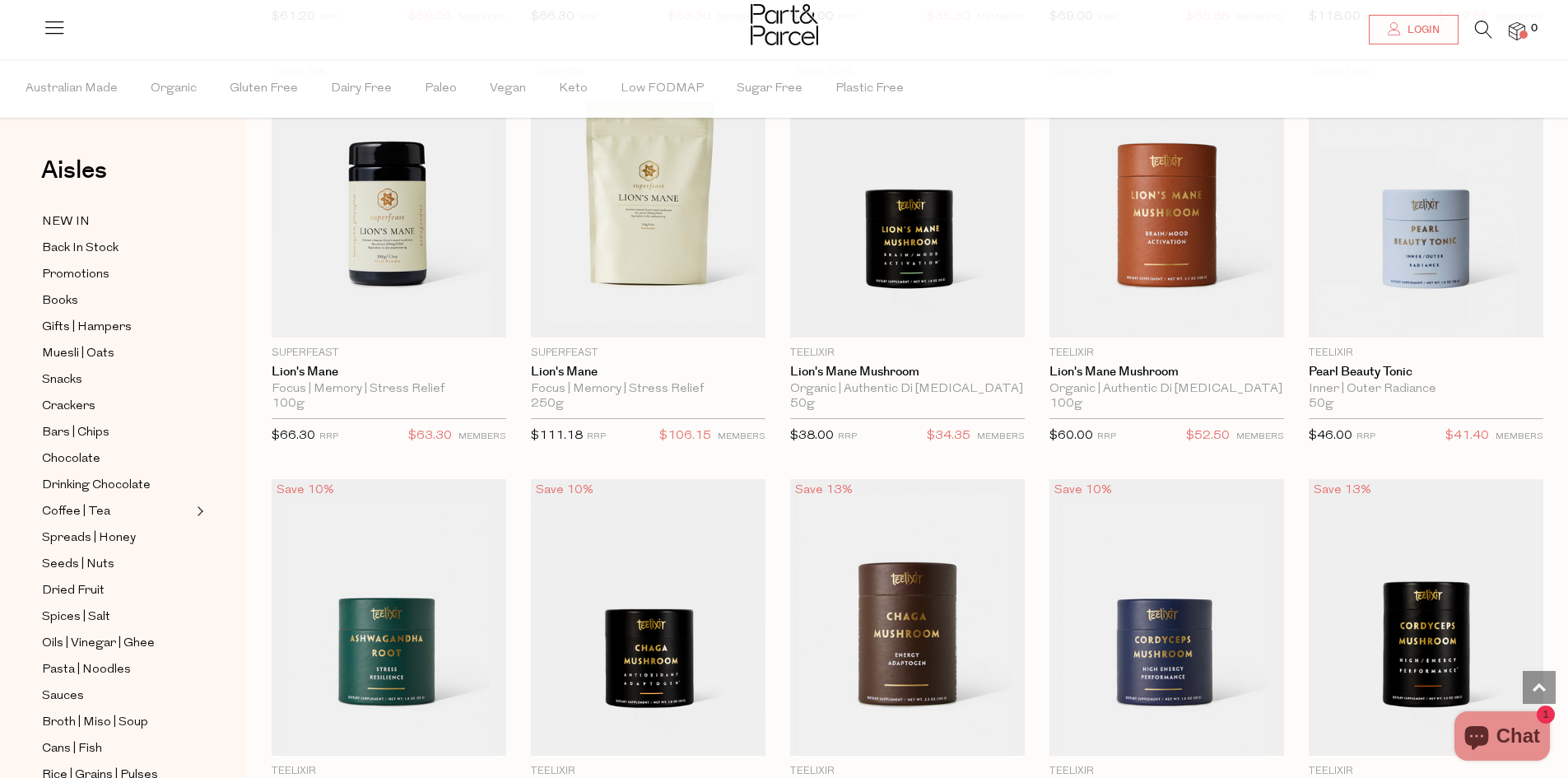
scroll to position [3210, 0]
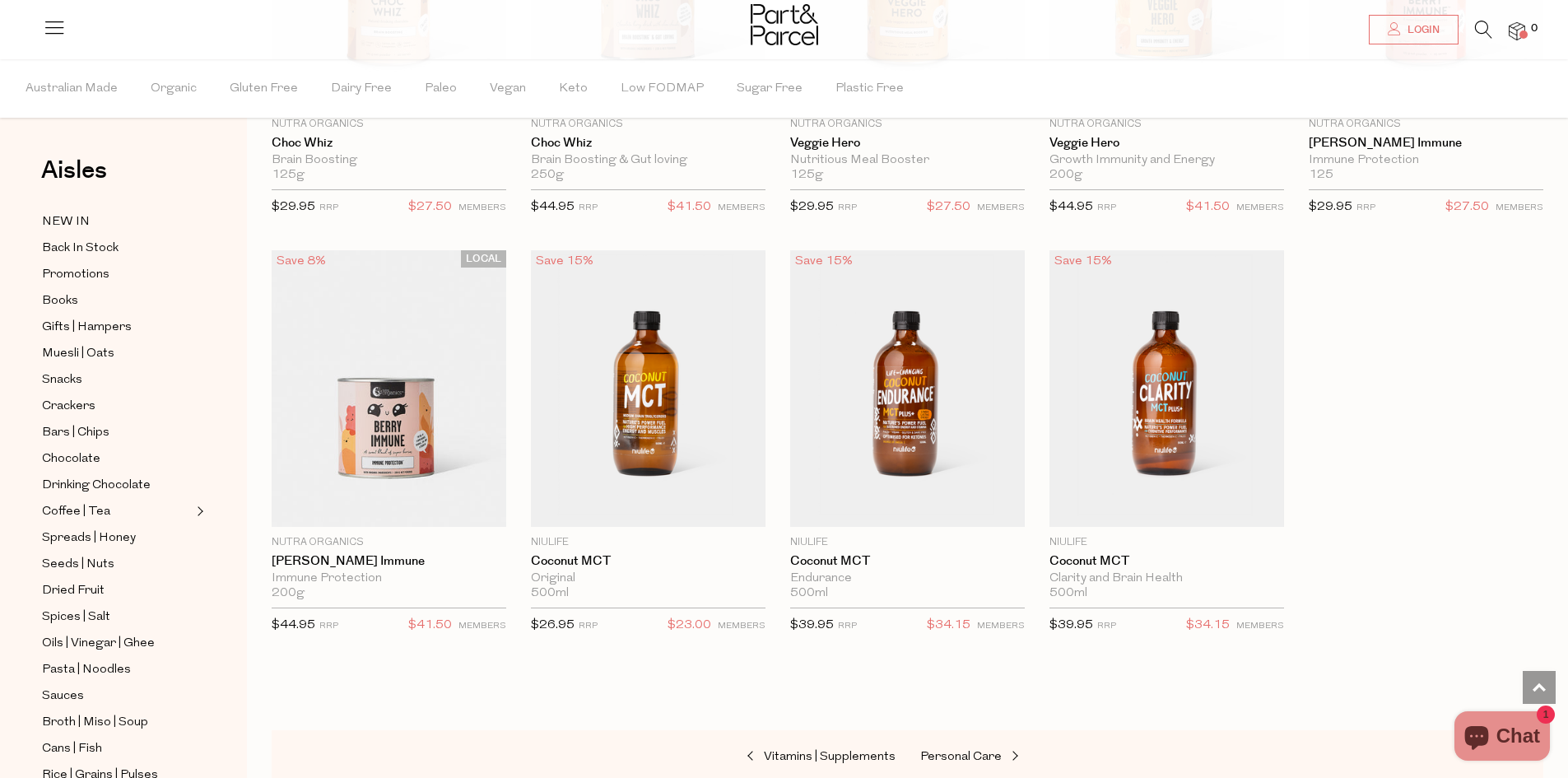
scroll to position [6256, 0]
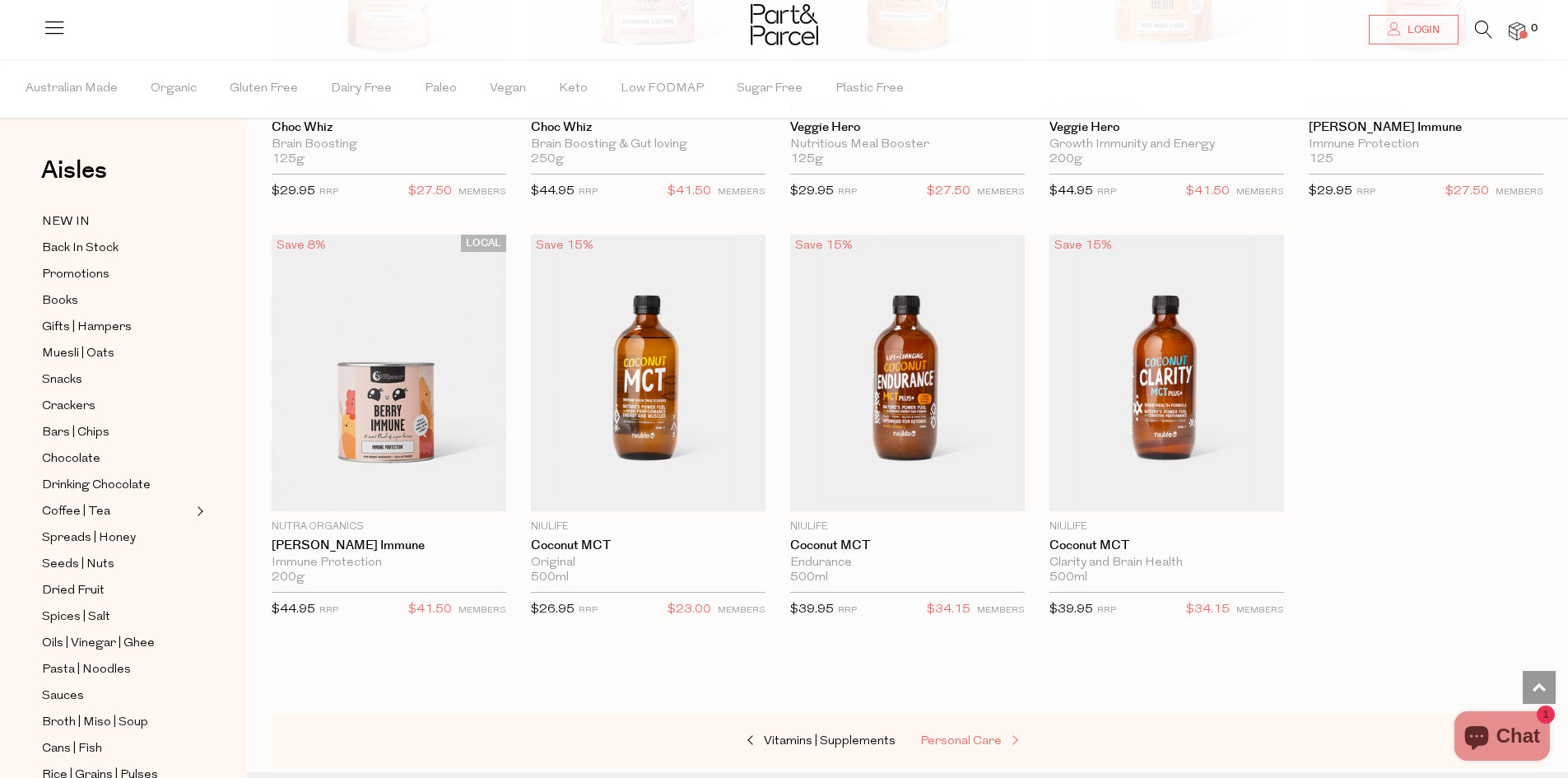
click at [983, 735] on span "Personal Care" at bounding box center [961, 741] width 81 height 13
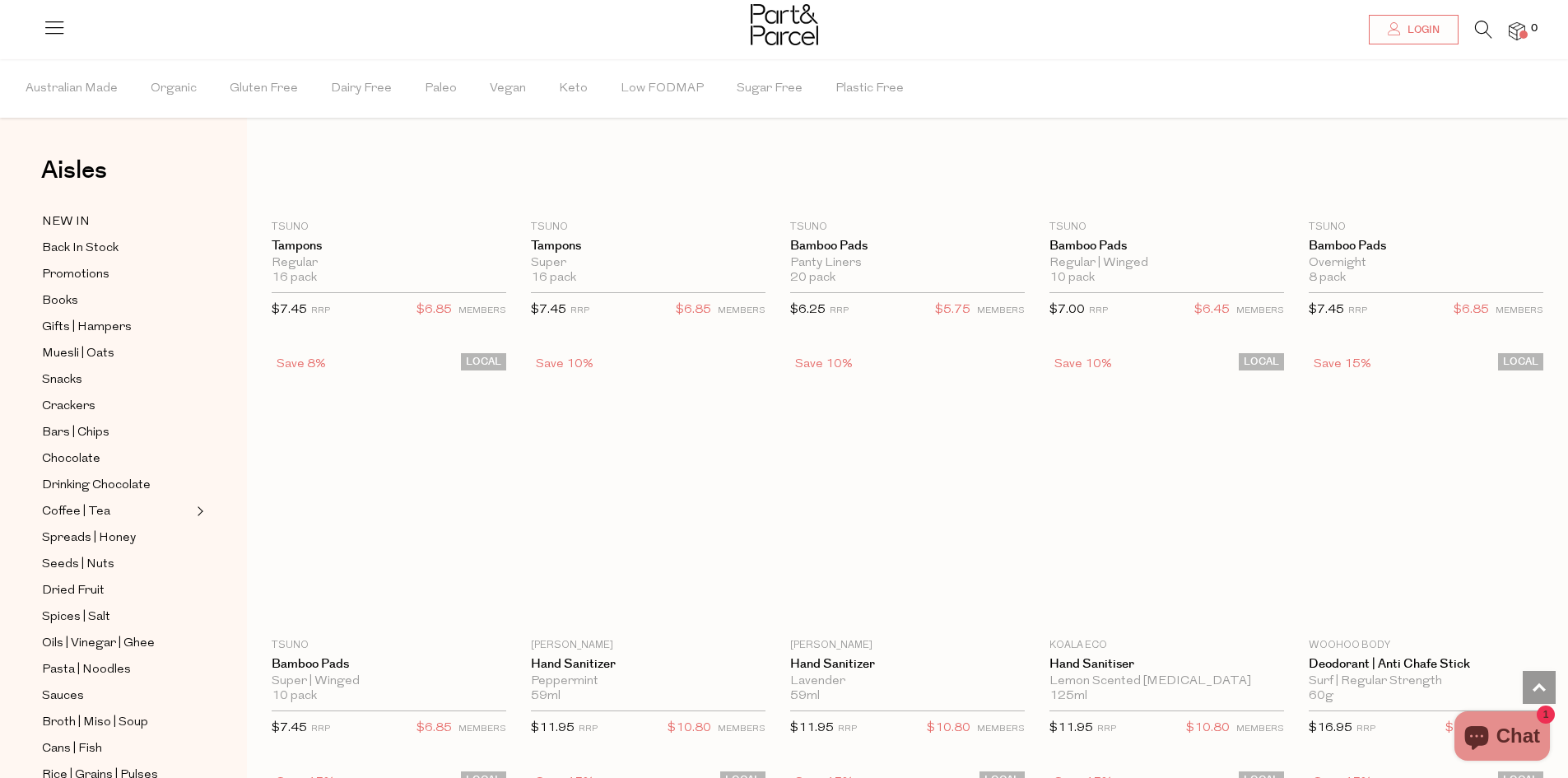
scroll to position [3210, 0]
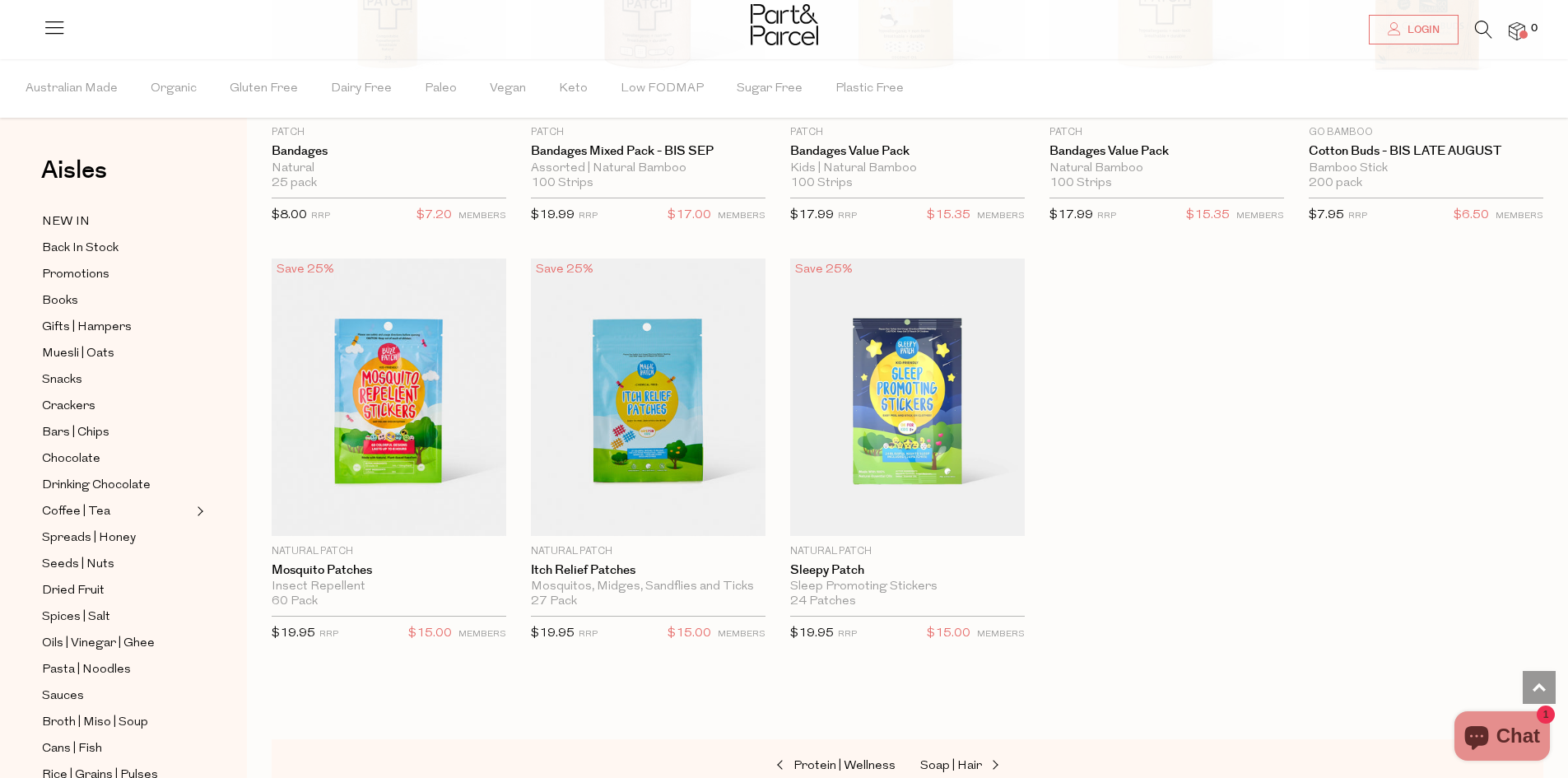
scroll to position [6833, 0]
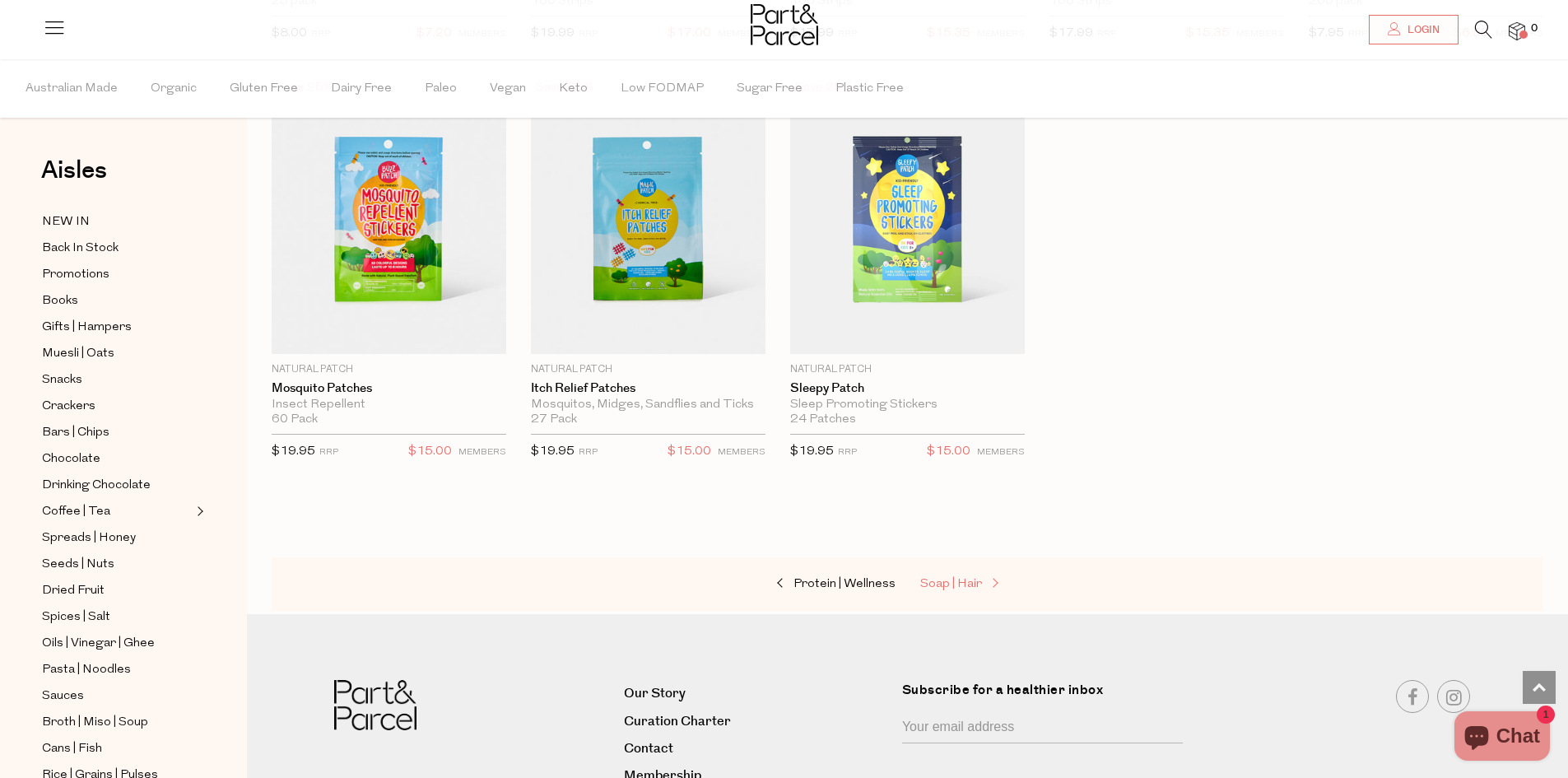
click at [947, 578] on span "Soap | Hair" at bounding box center [951, 584] width 61 height 13
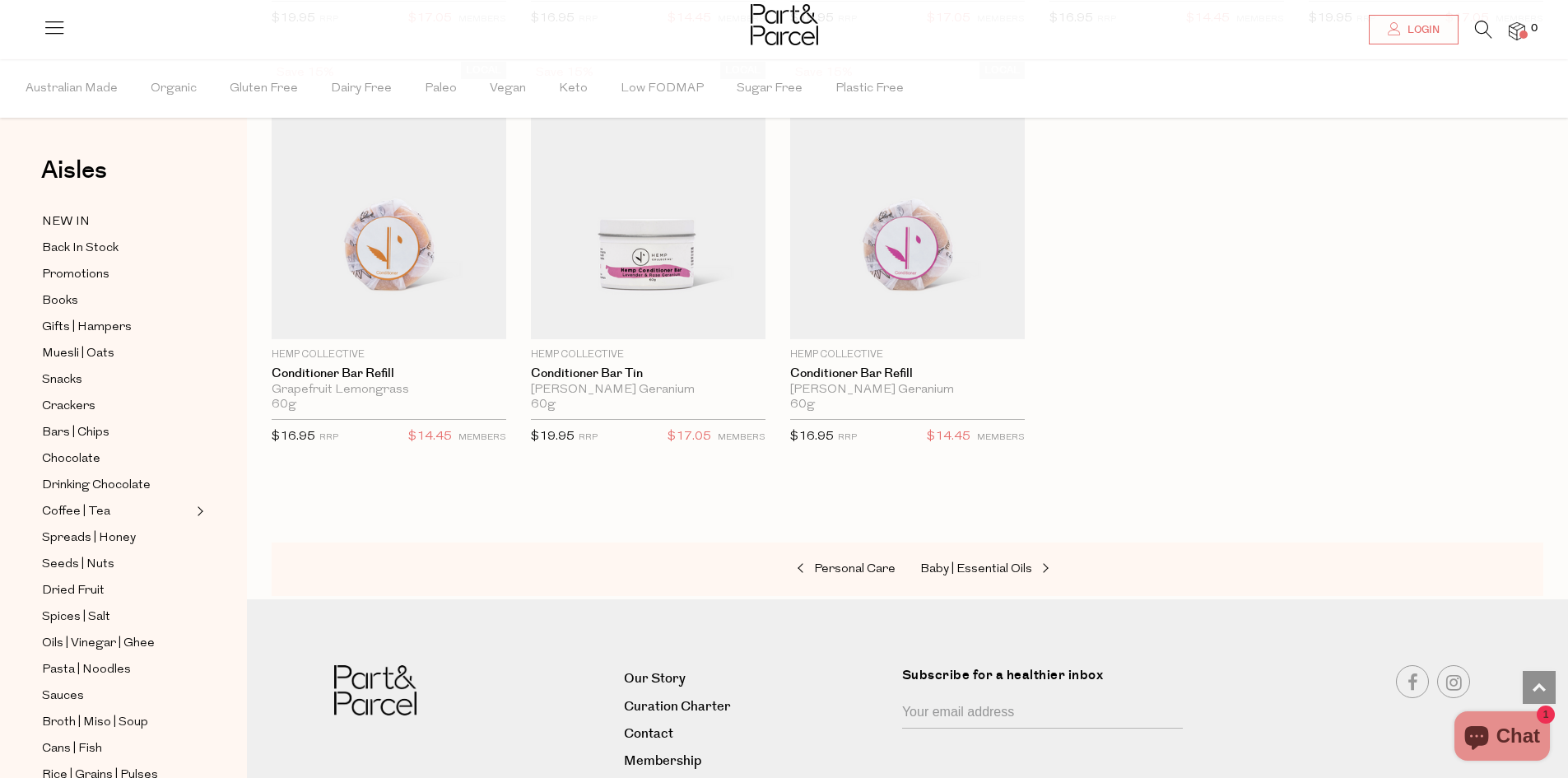
scroll to position [3951, 0]
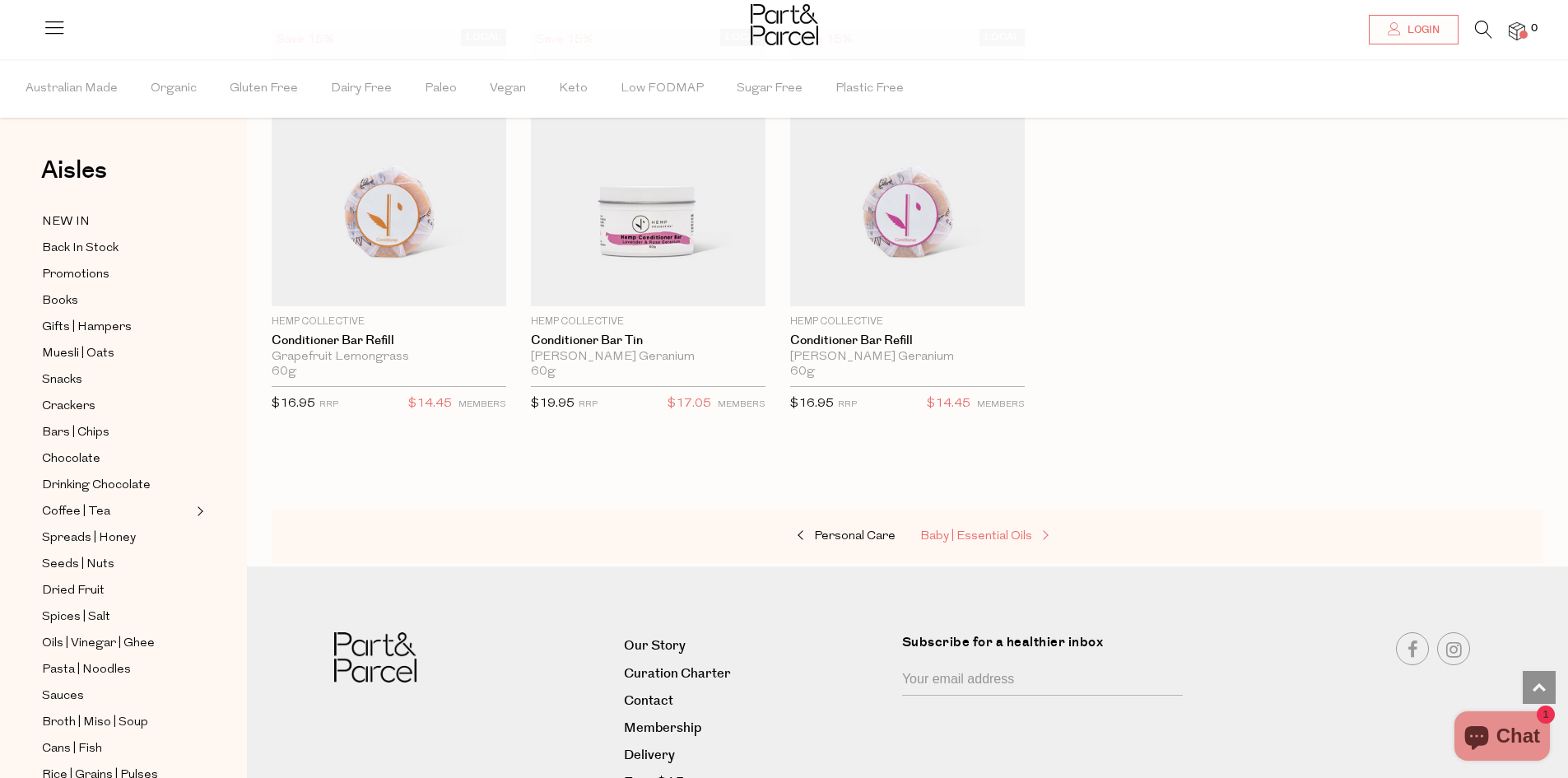
click at [969, 531] on span "Baby | Essential Oils" at bounding box center [976, 536] width 112 height 13
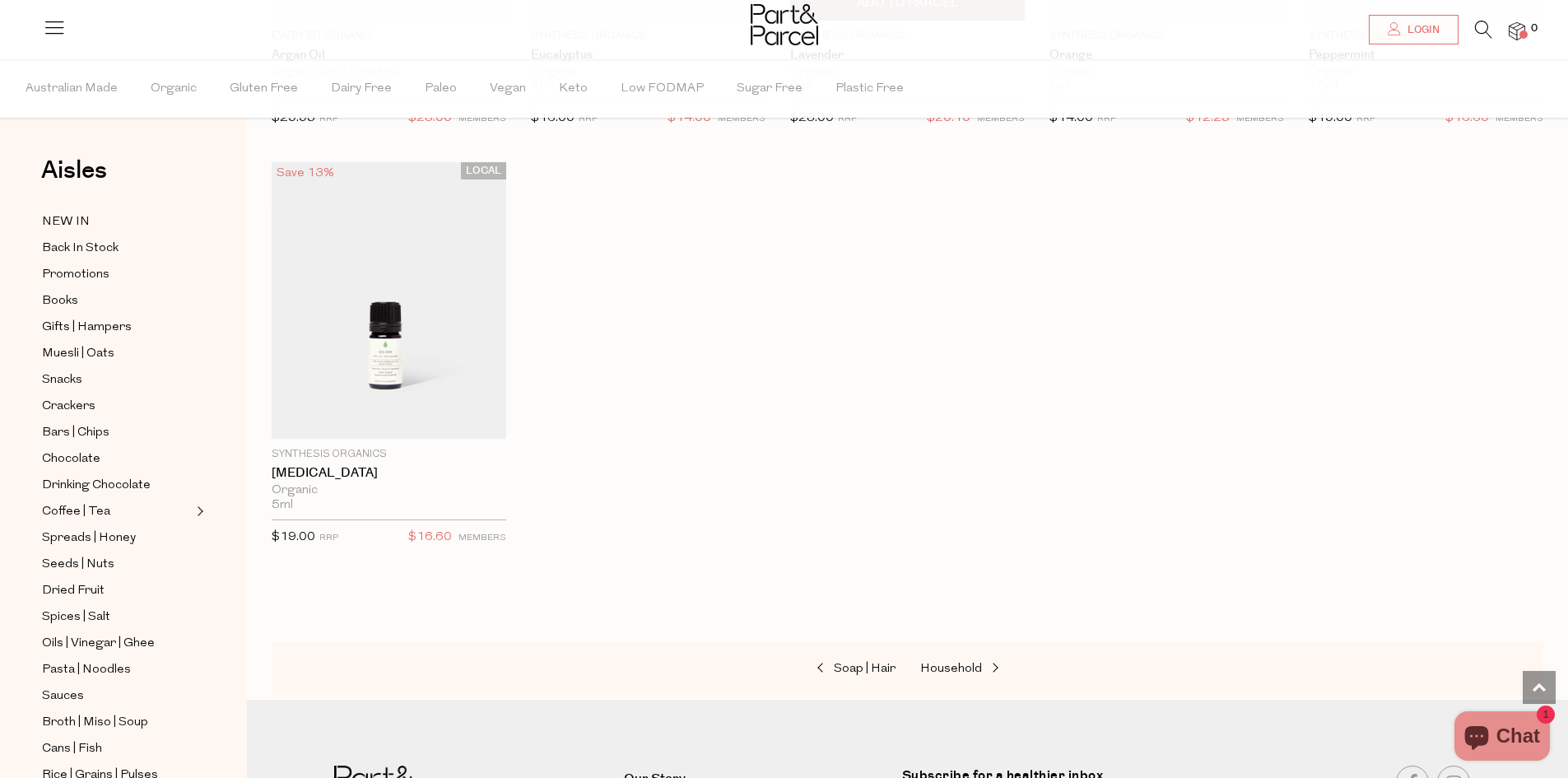
scroll to position [1317, 0]
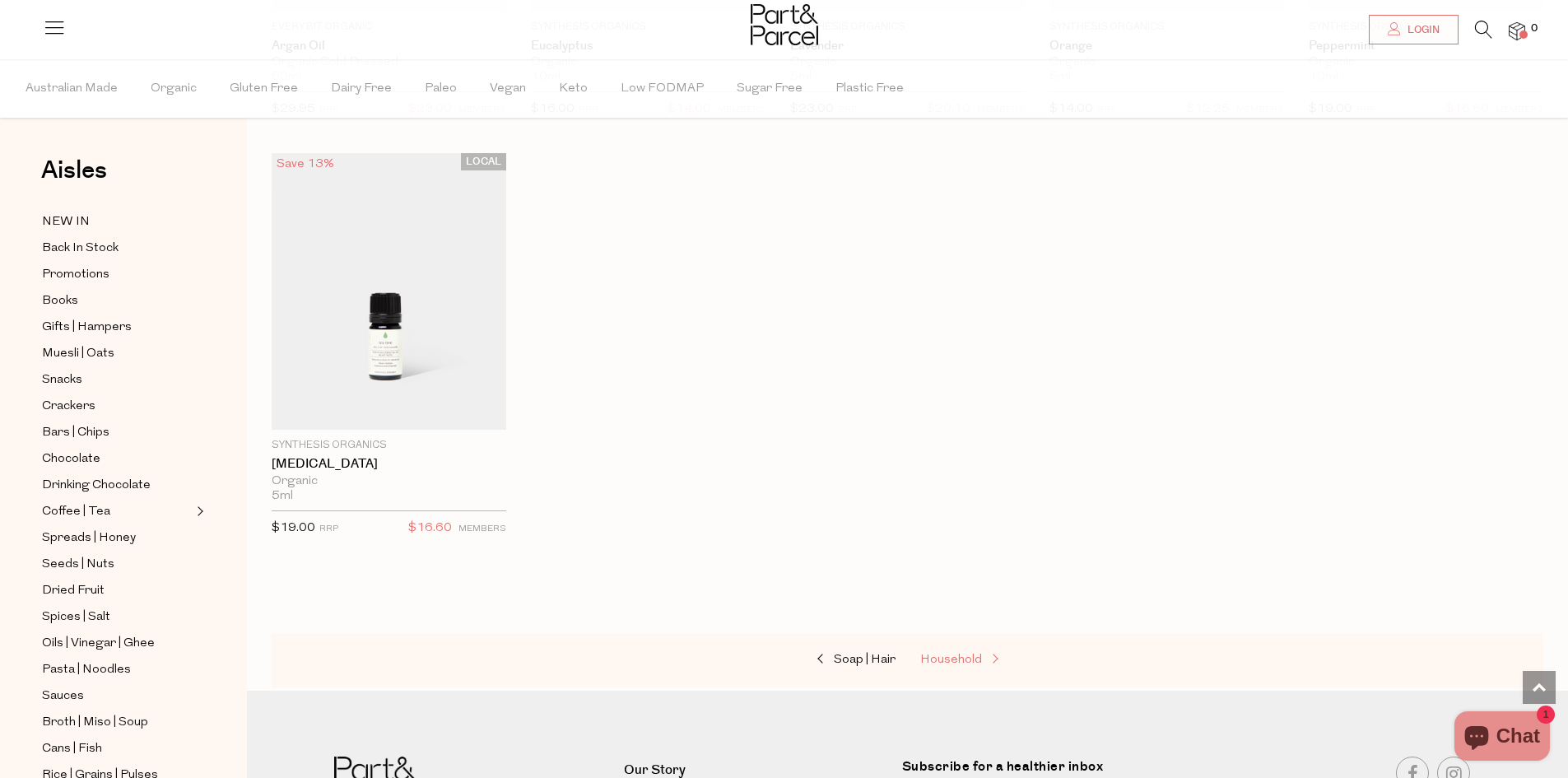
click at [962, 660] on span "Household" at bounding box center [951, 660] width 61 height 13
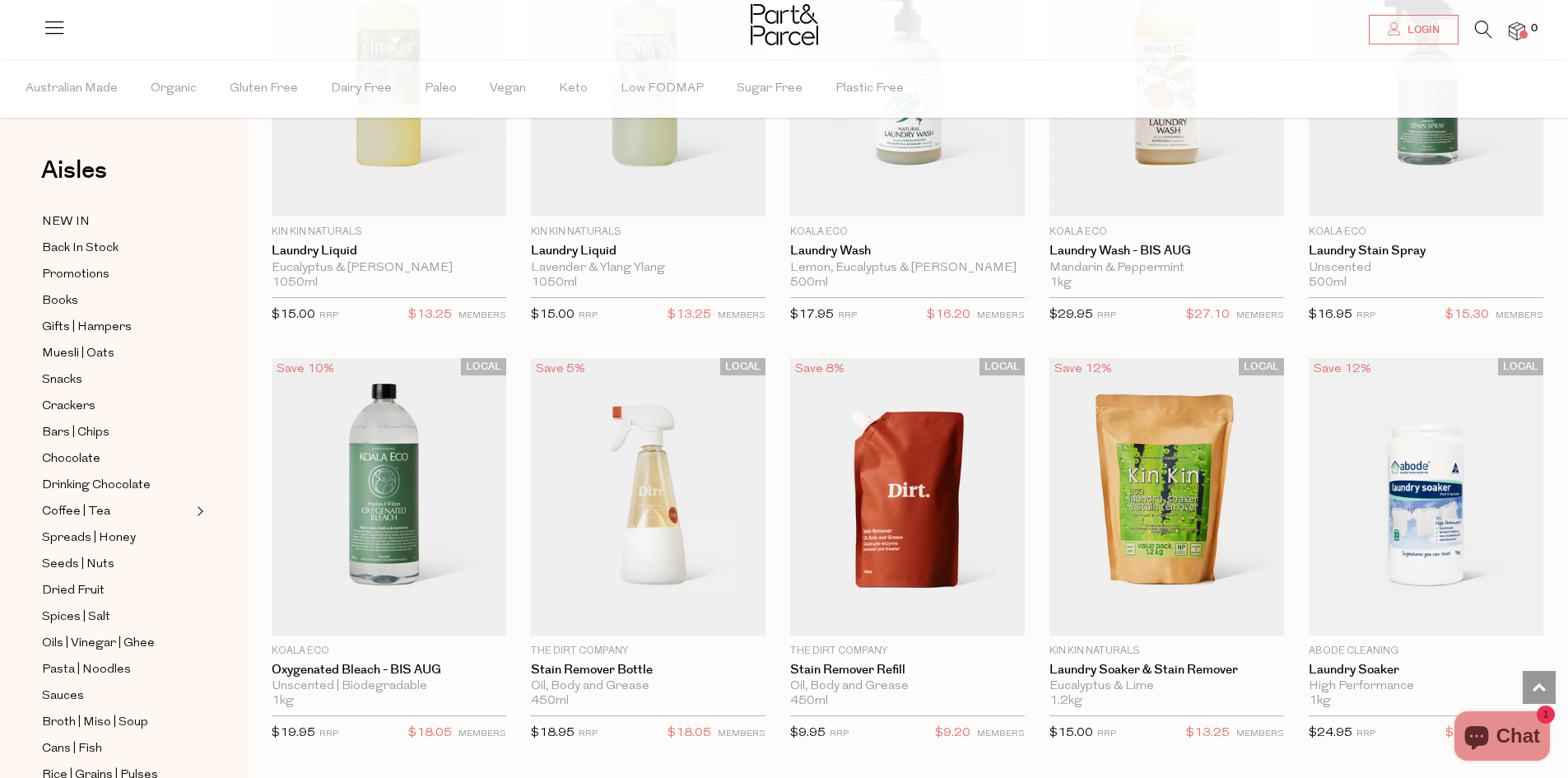
scroll to position [3704, 0]
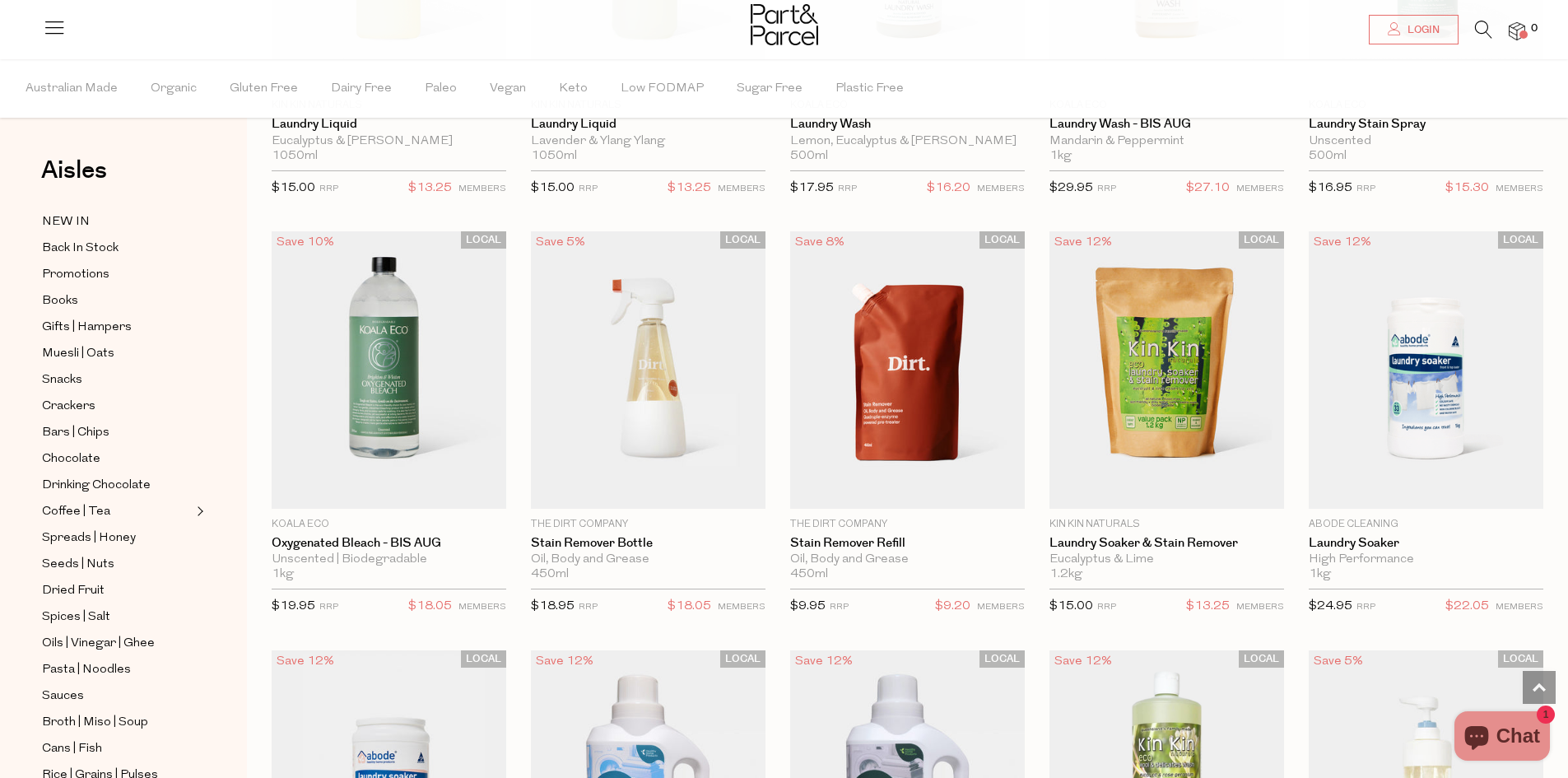
scroll to position [3786, 0]
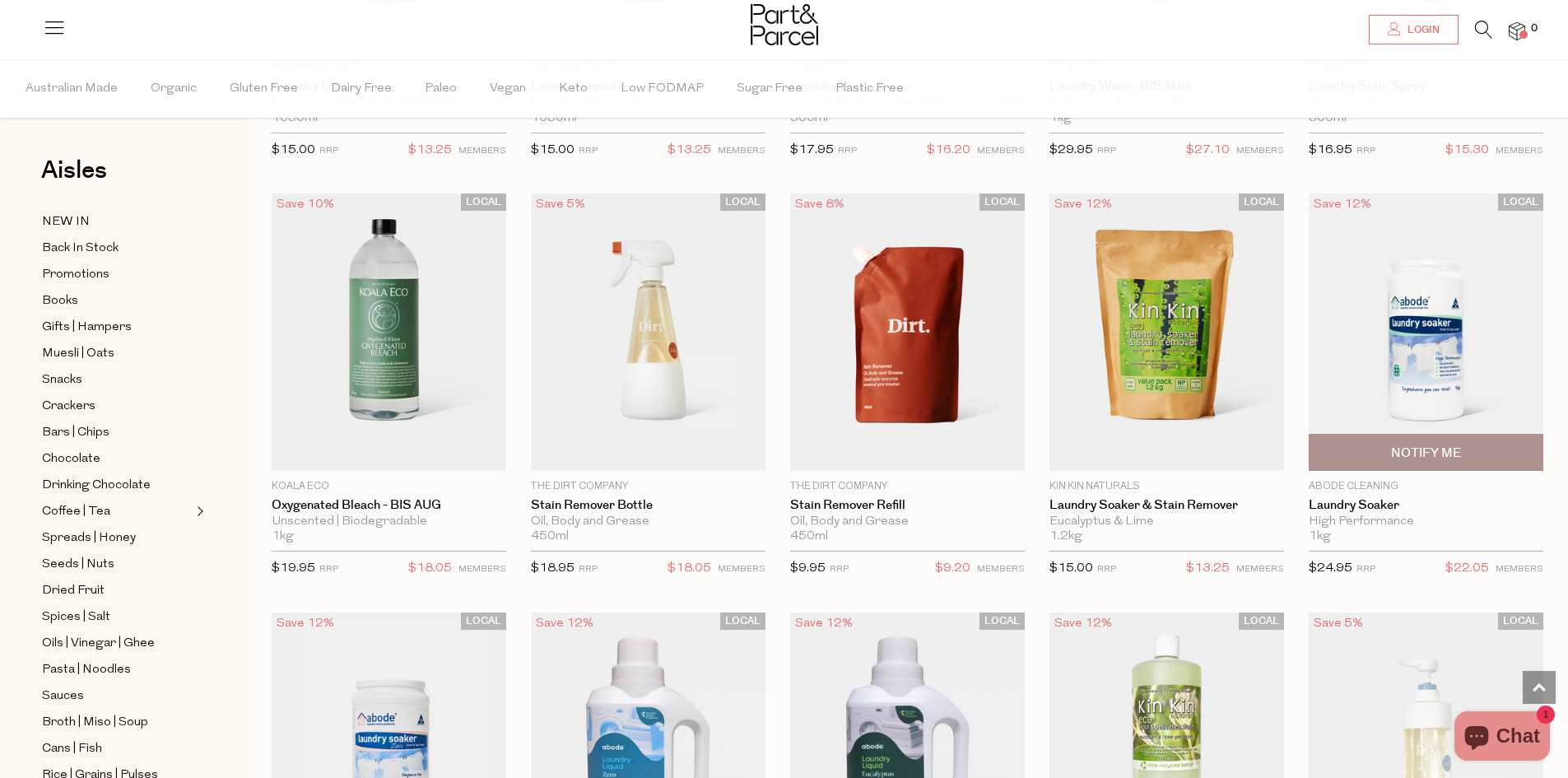
click at [1367, 351] on img at bounding box center [1426, 332] width 234 height 277
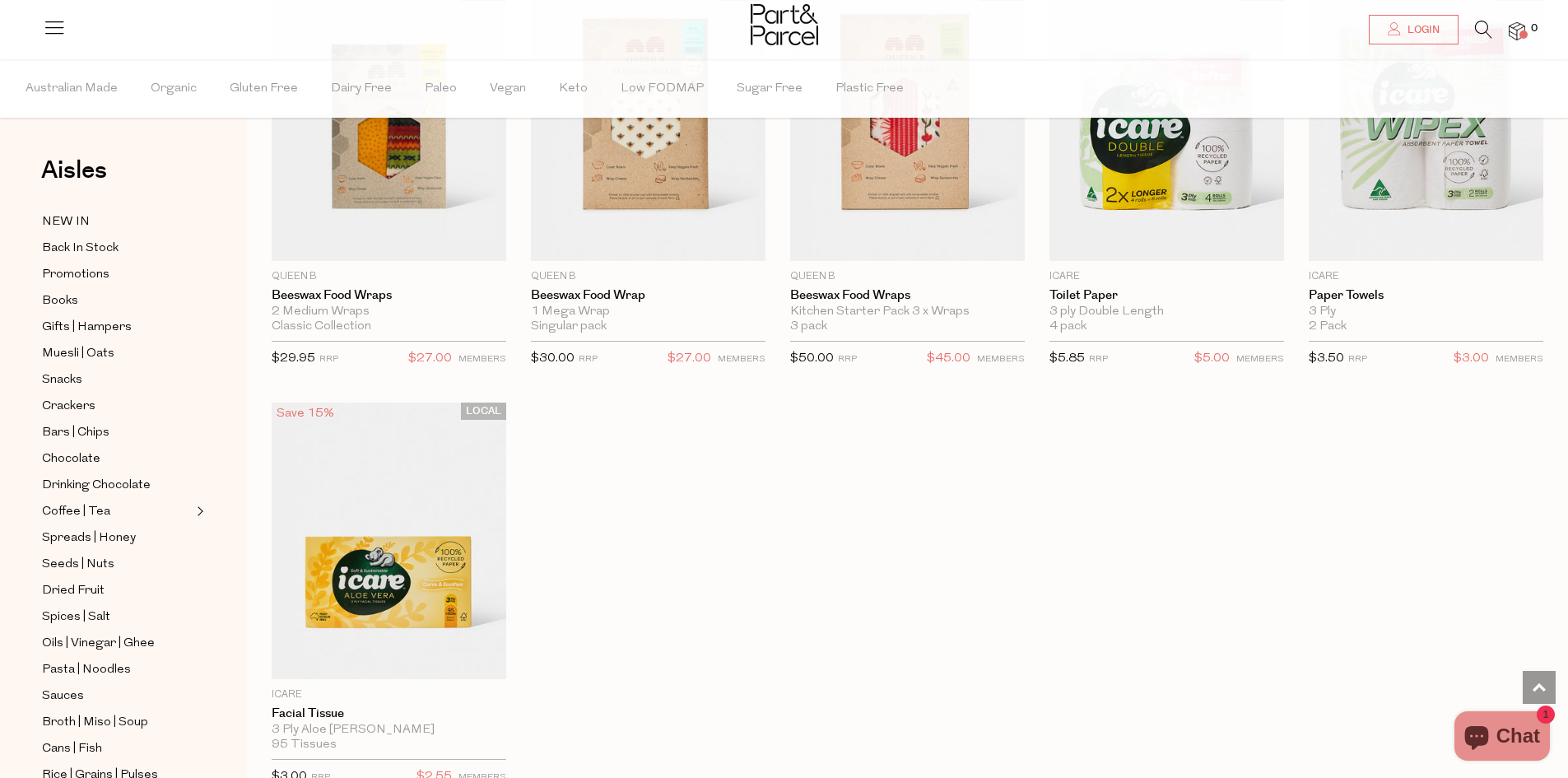
scroll to position [2294, 0]
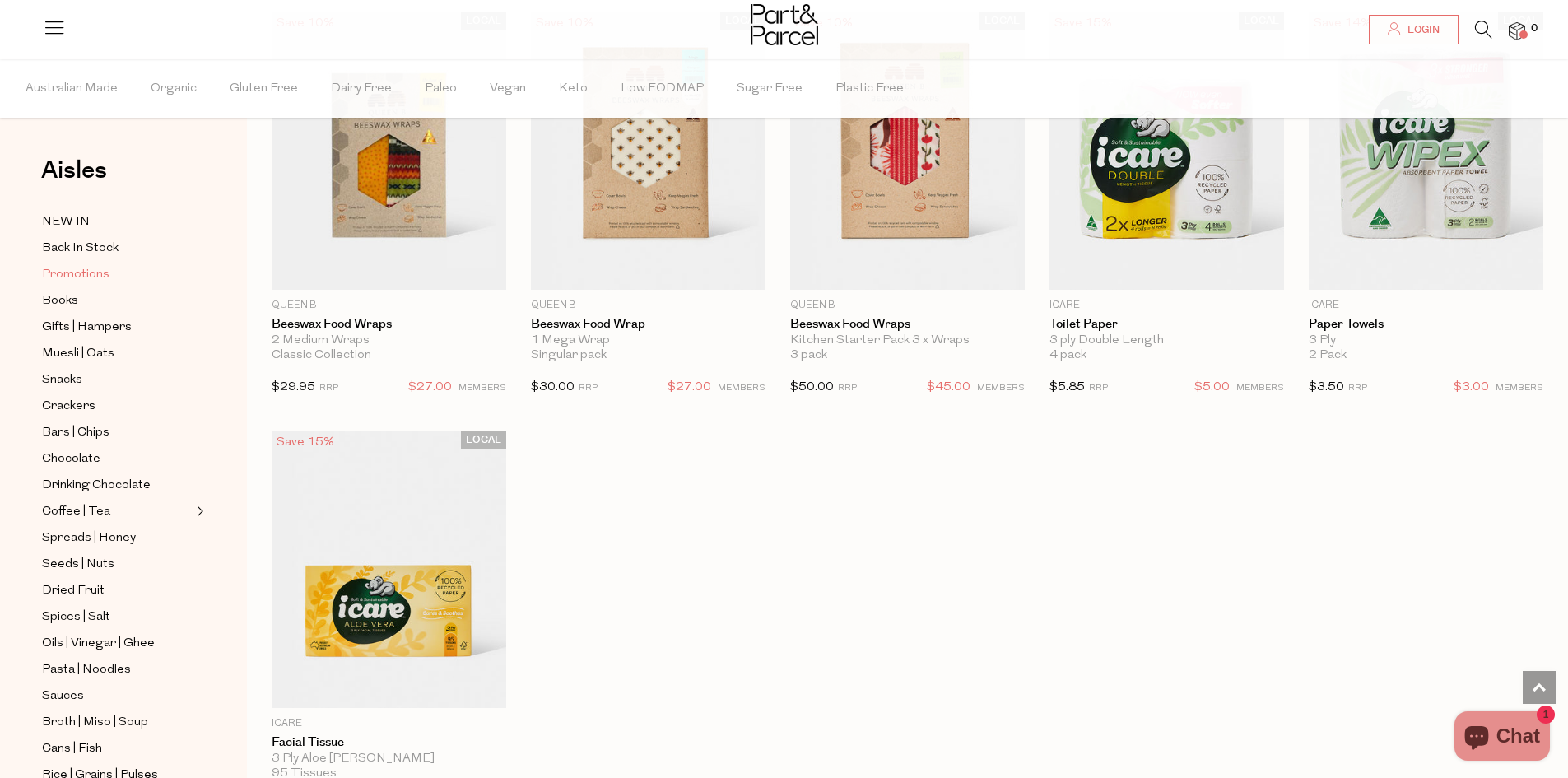
click at [77, 269] on span "Promotions" at bounding box center [76, 275] width 68 height 20
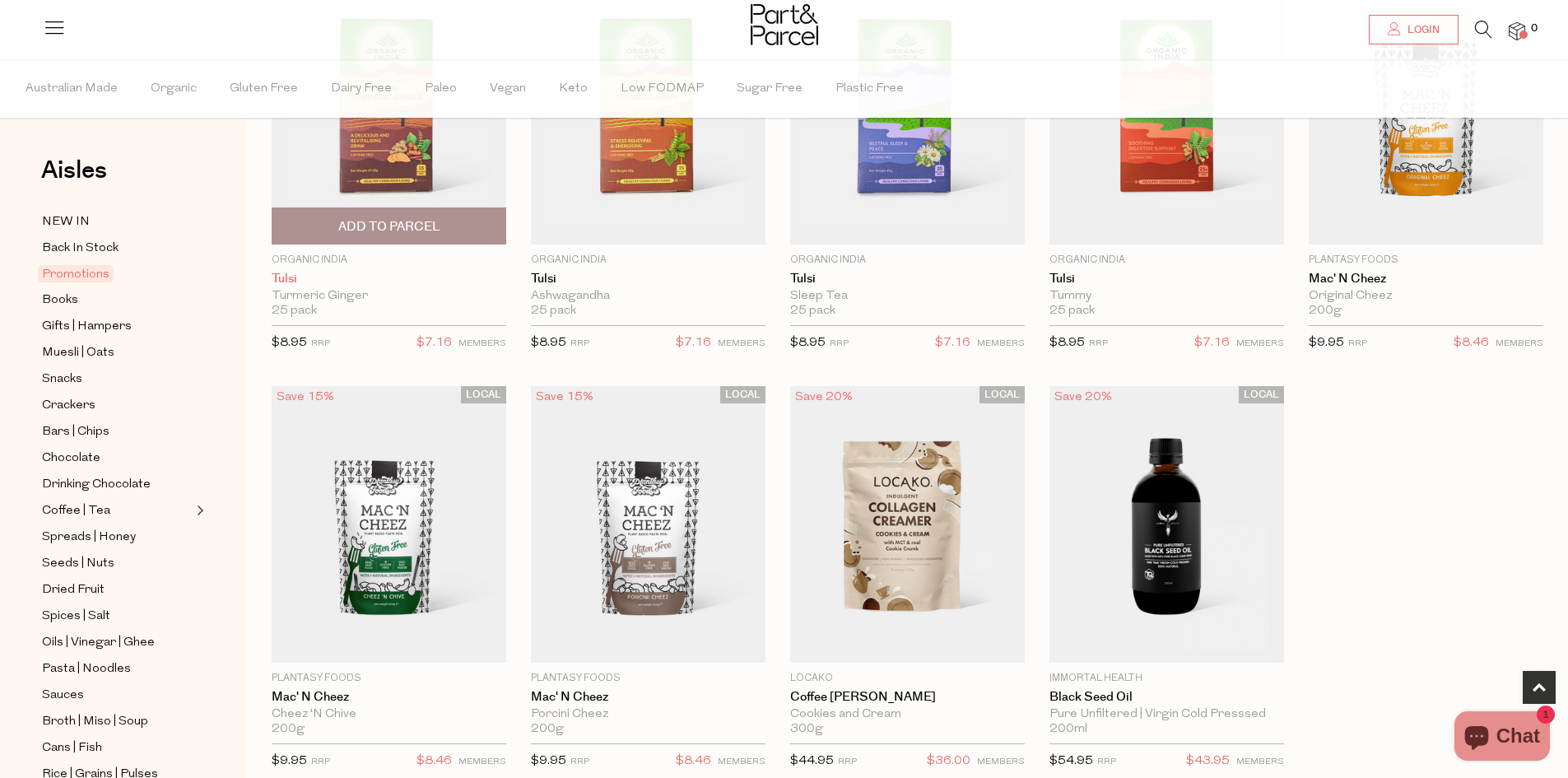
scroll to position [576, 0]
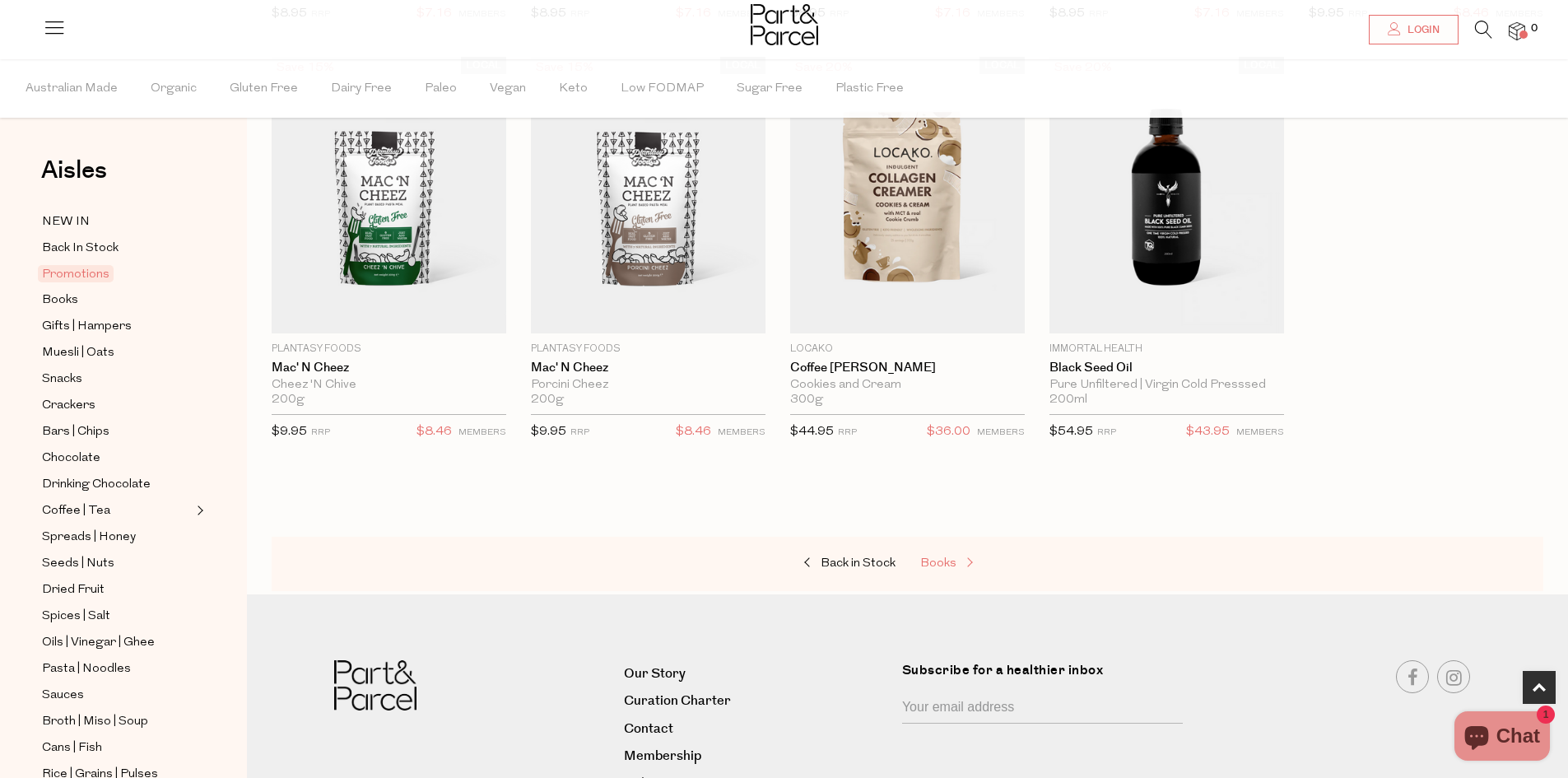
click at [944, 562] on span "Books" at bounding box center [938, 563] width 36 height 13
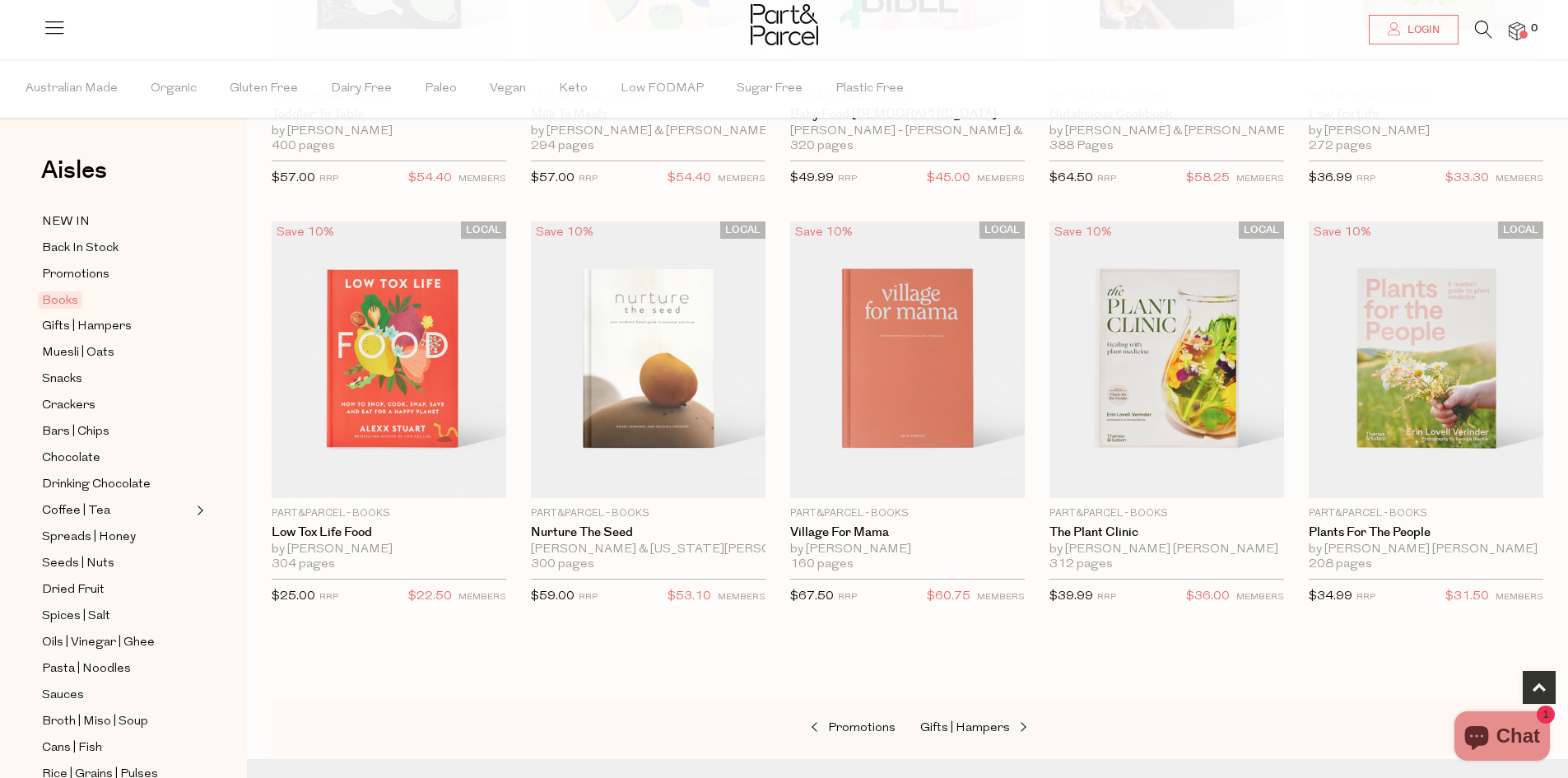
scroll to position [659, 0]
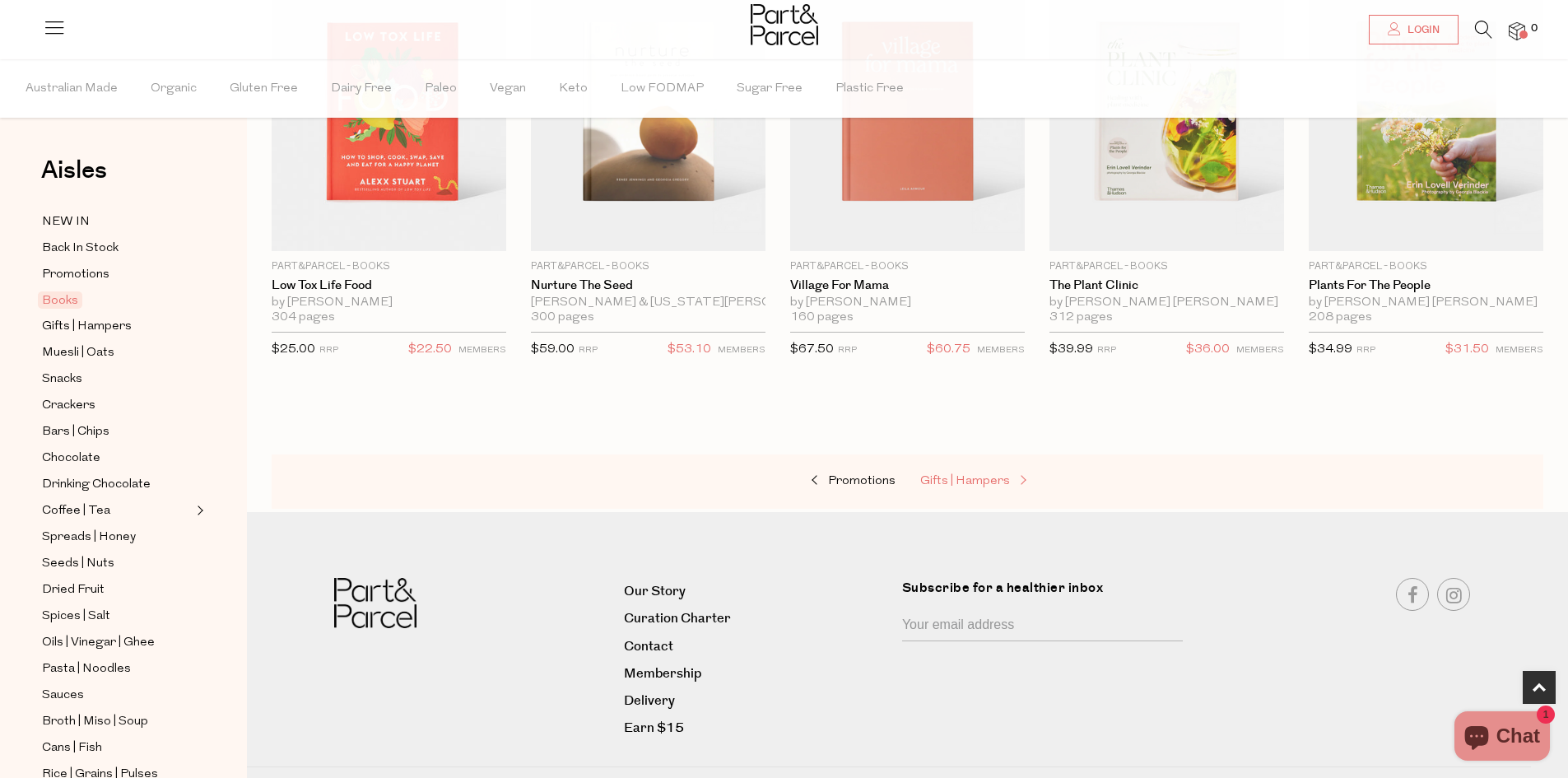
click at [953, 479] on span "Gifts | Hampers" at bounding box center [965, 481] width 90 height 13
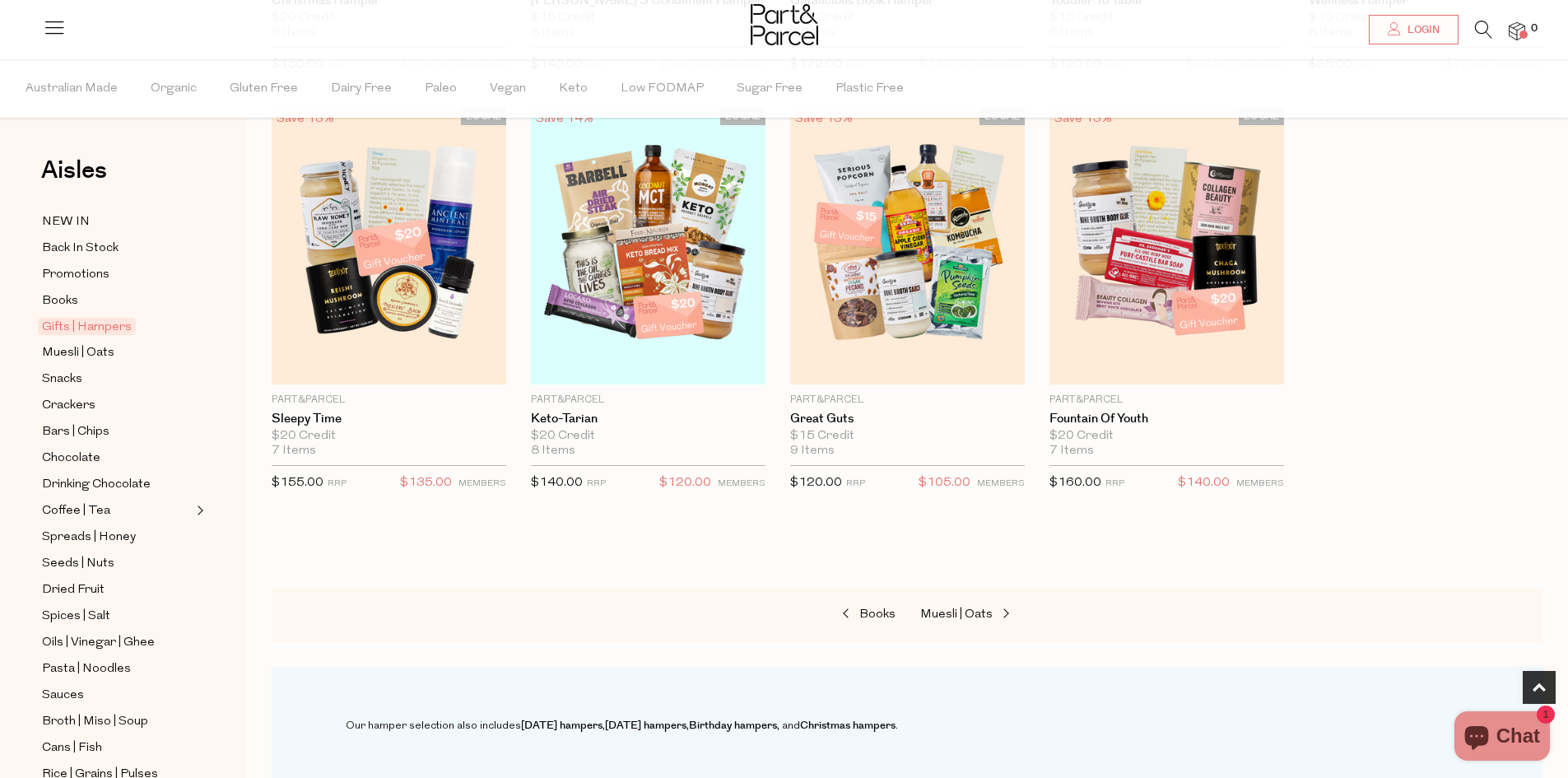
scroll to position [576, 0]
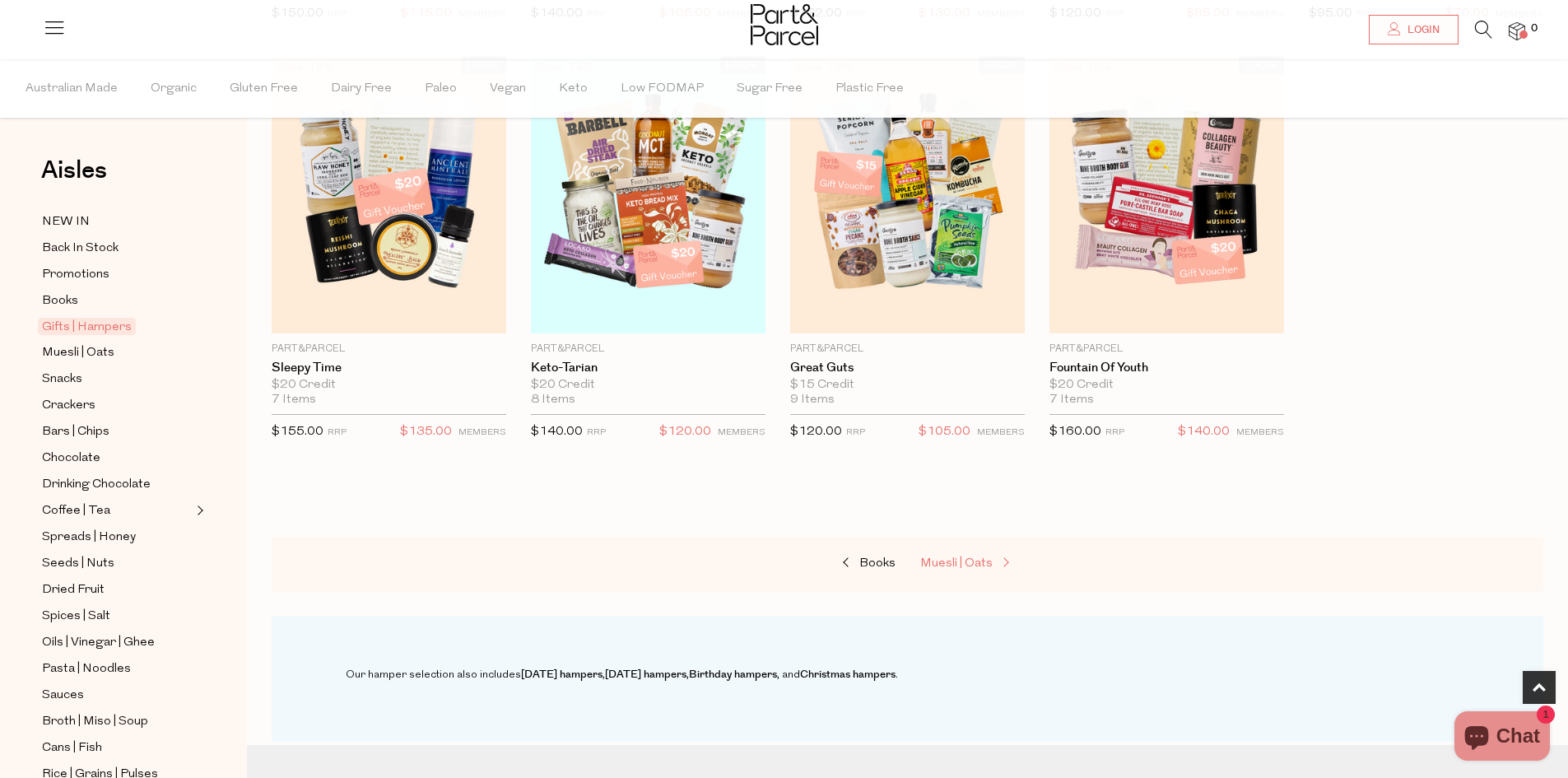
click at [957, 567] on span "Muesli | Oats" at bounding box center [956, 563] width 72 height 13
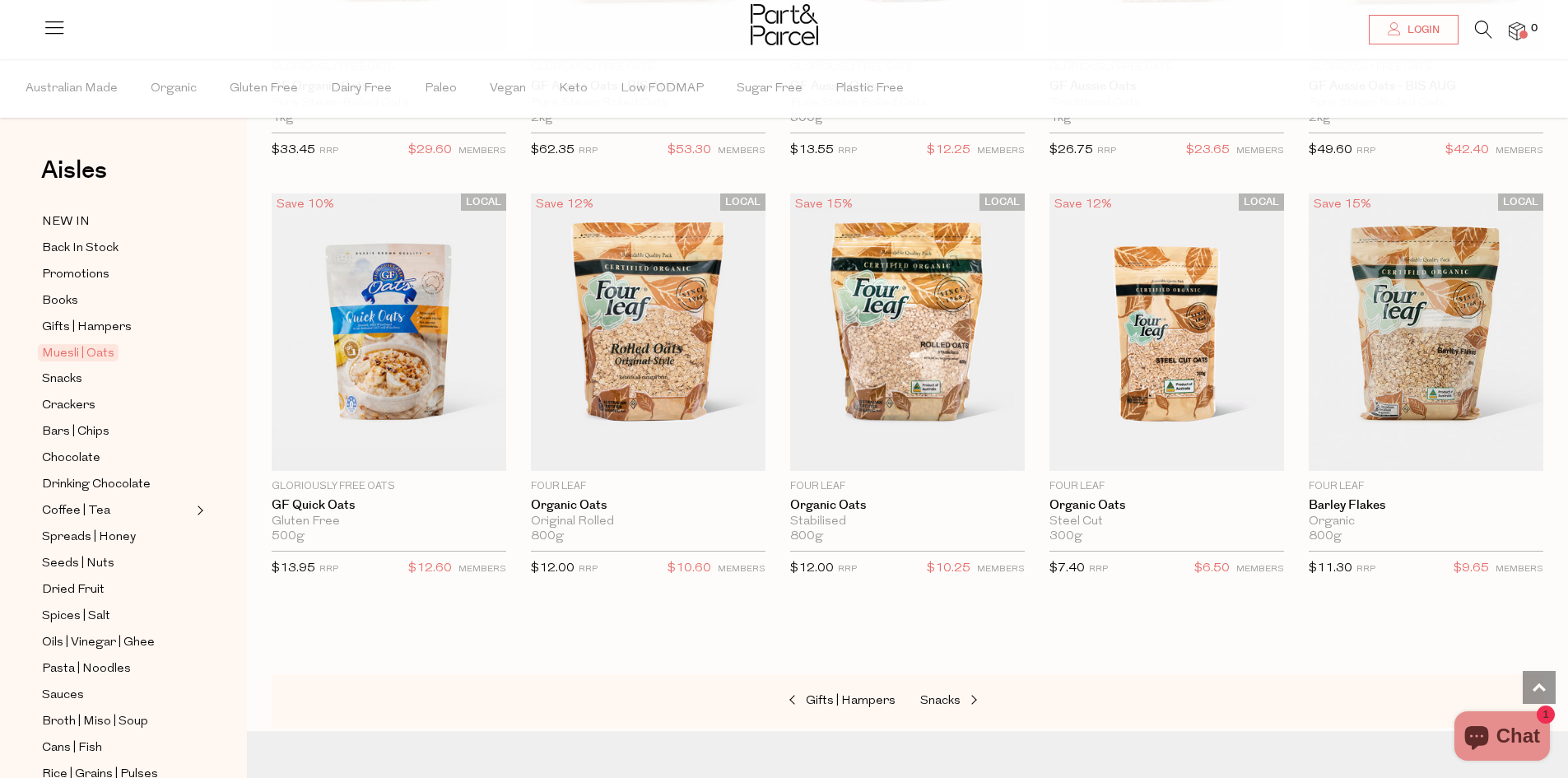
scroll to position [3869, 0]
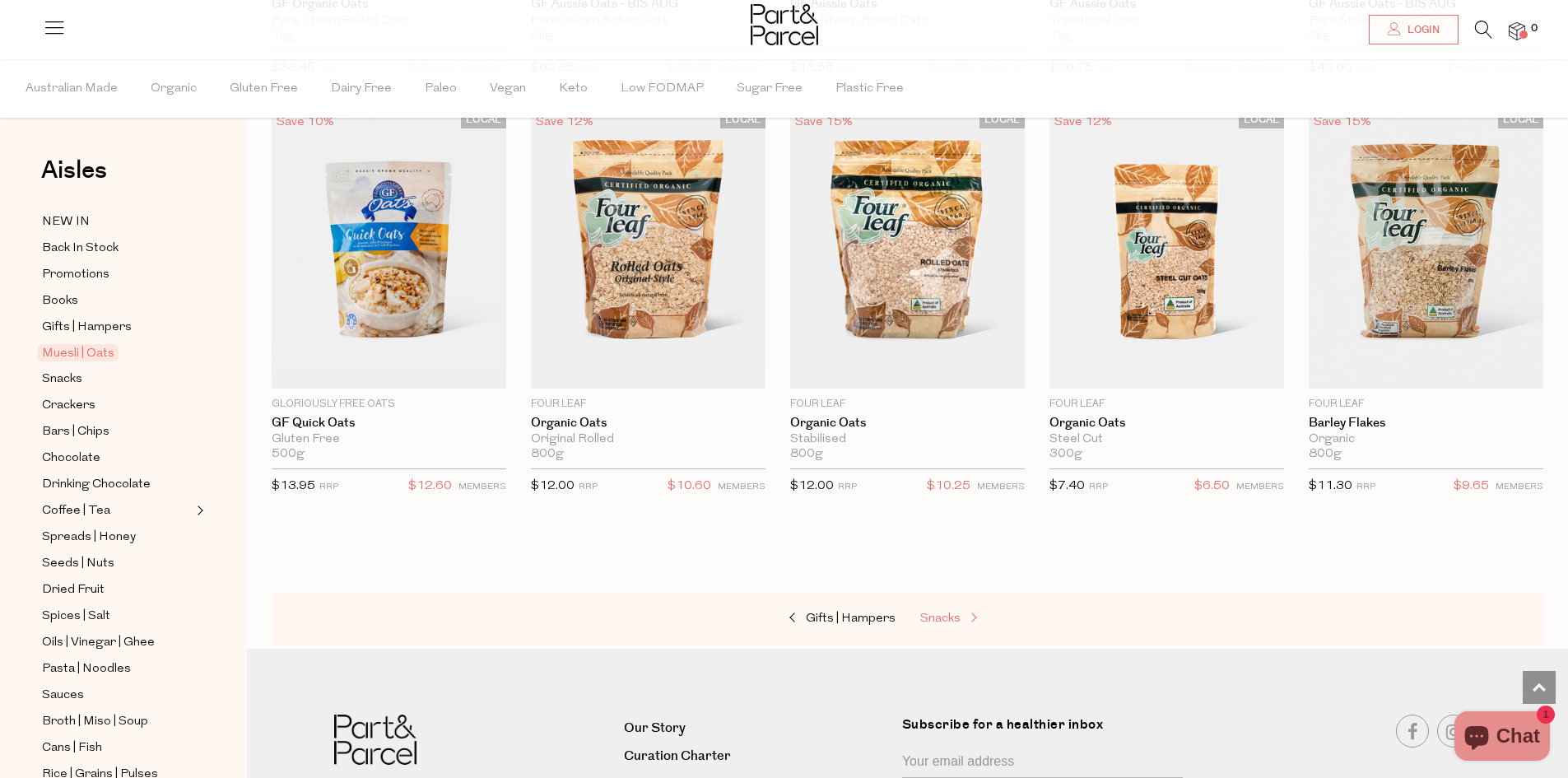
click at [948, 612] on span "Snacks" at bounding box center [940, 618] width 41 height 13
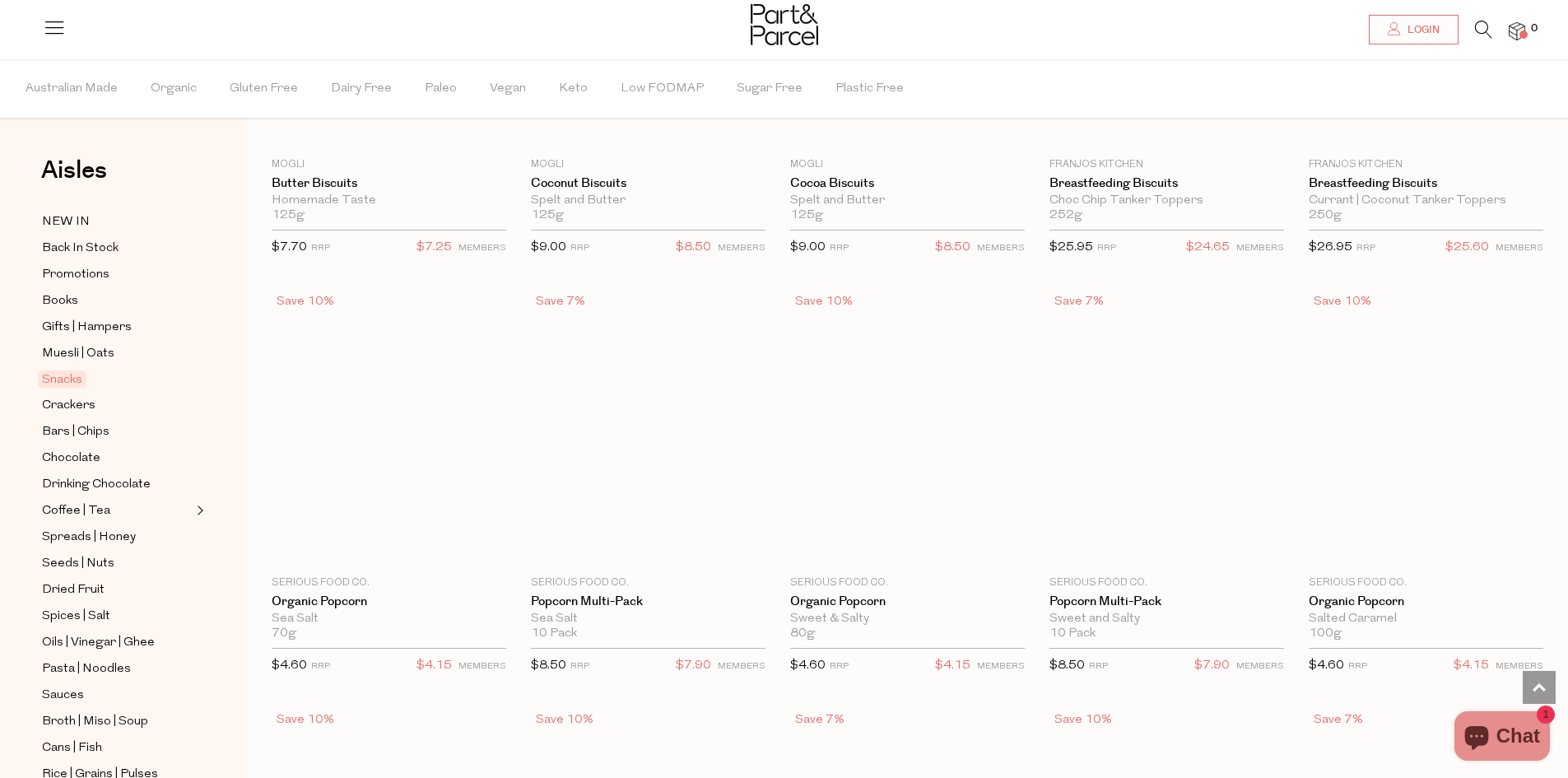
scroll to position [3293, 0]
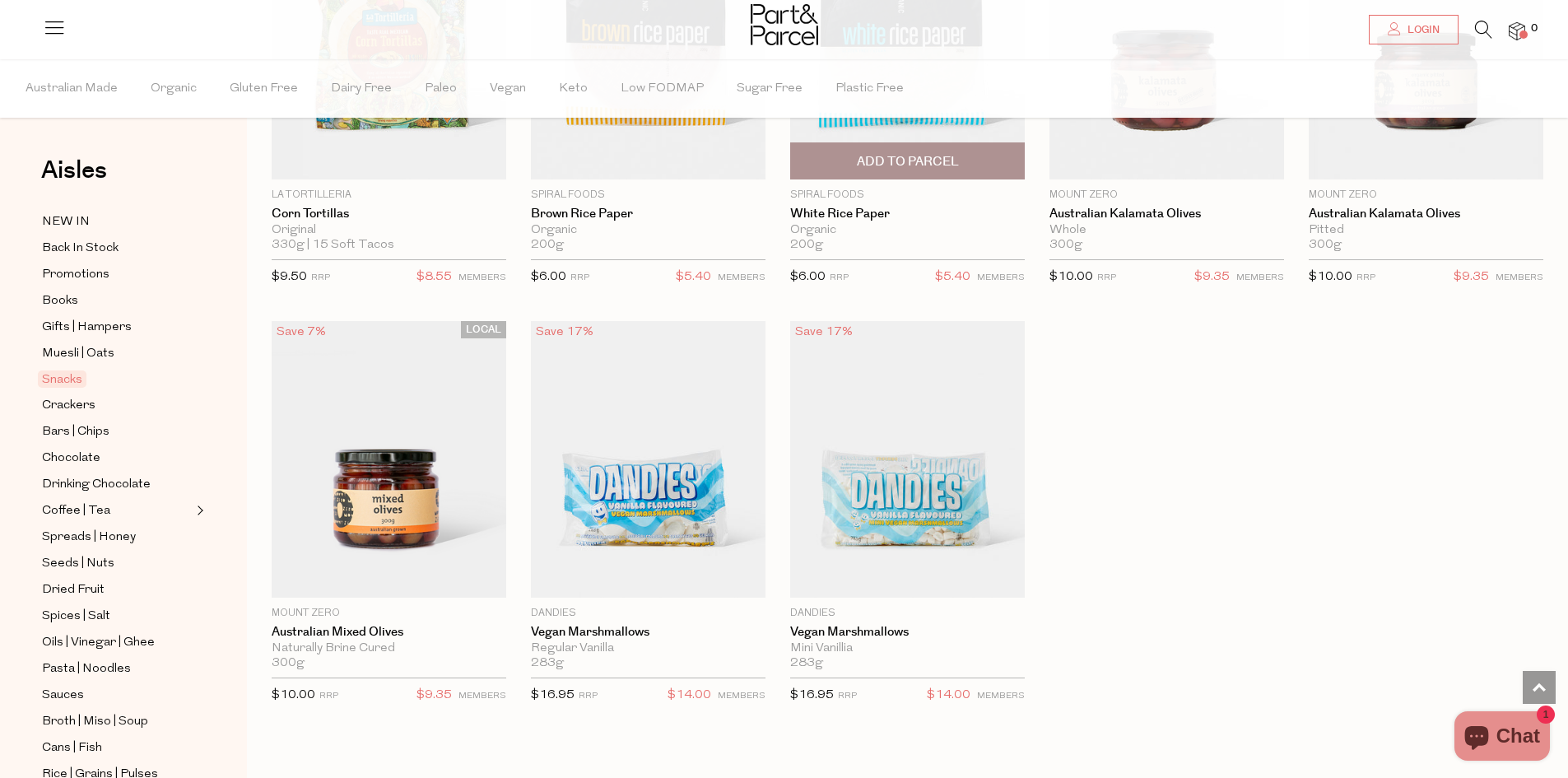
scroll to position [5350, 0]
